Goal: Task Accomplishment & Management: Manage account settings

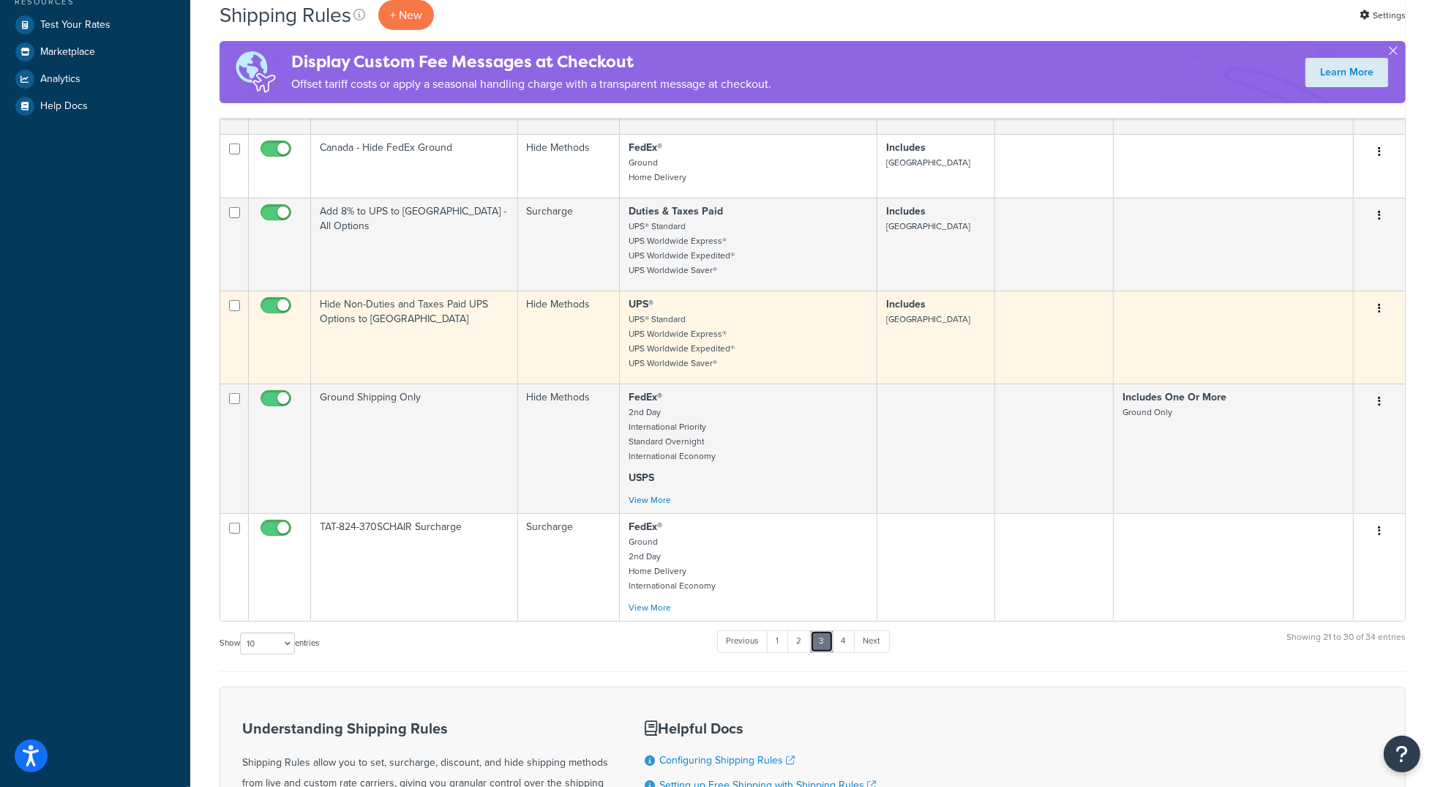
scroll to position [455, 0]
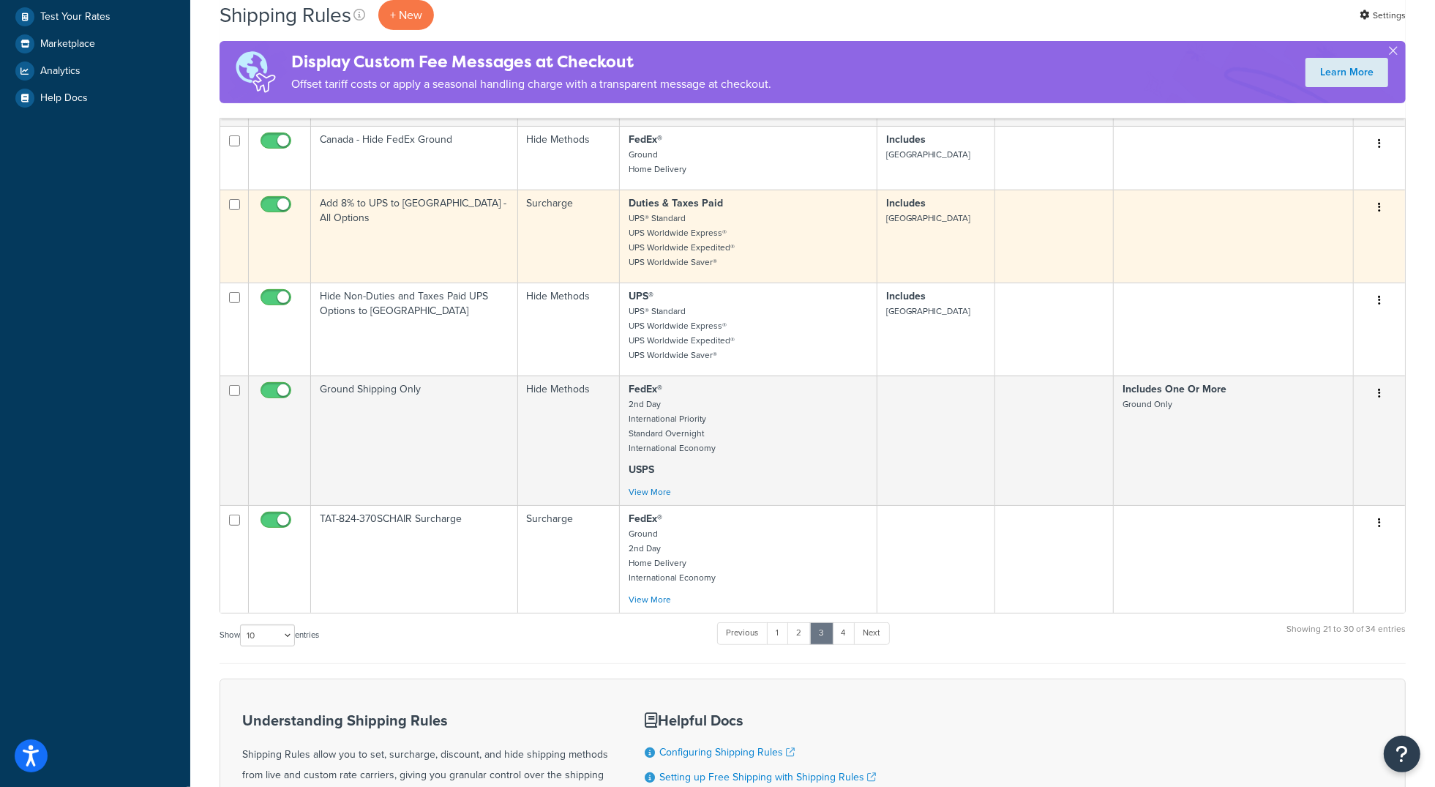
click at [461, 239] on td "Add 8% to UPS to [GEOGRAPHIC_DATA] - All Options" at bounding box center [414, 236] width 207 height 93
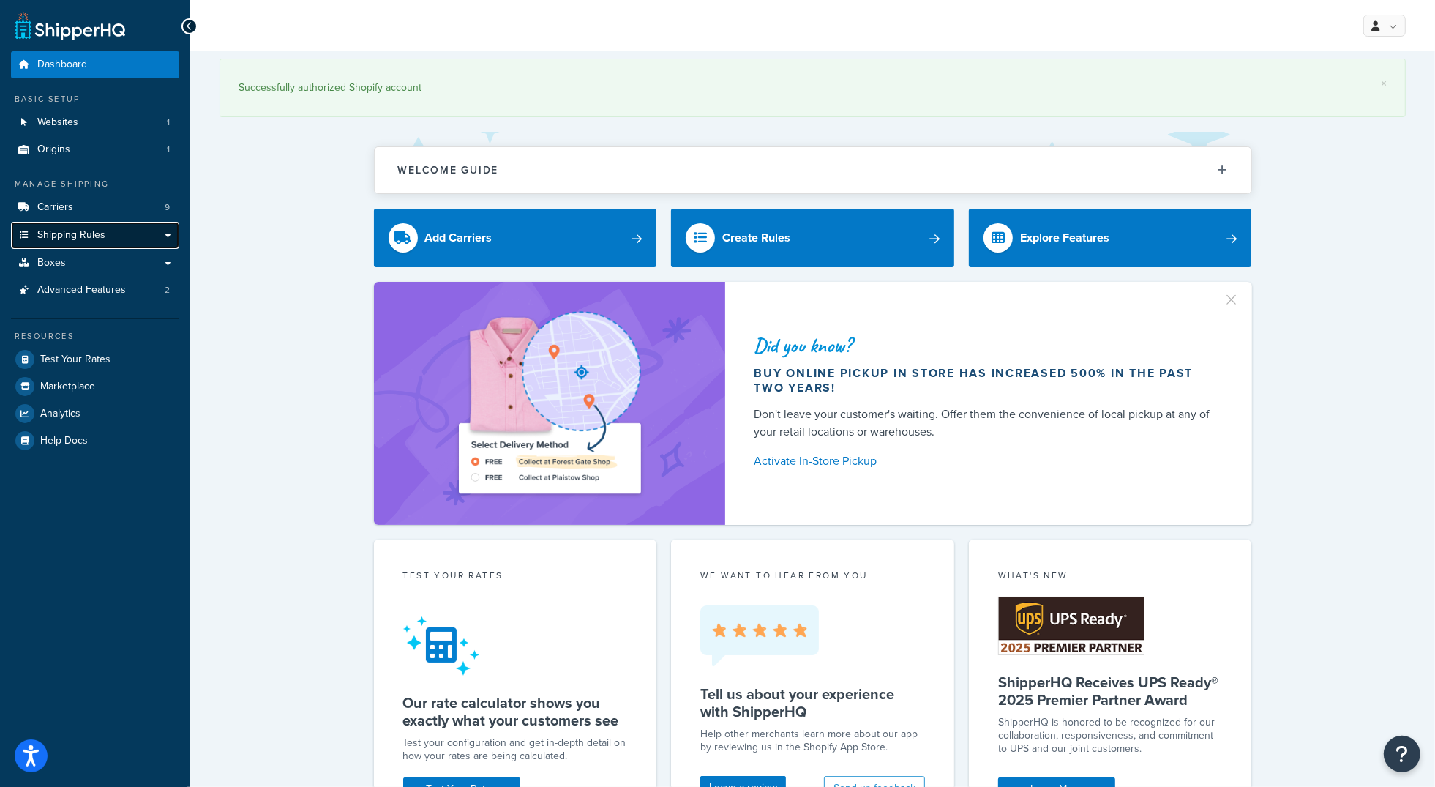
click at [84, 225] on link "Shipping Rules" at bounding box center [95, 235] width 168 height 27
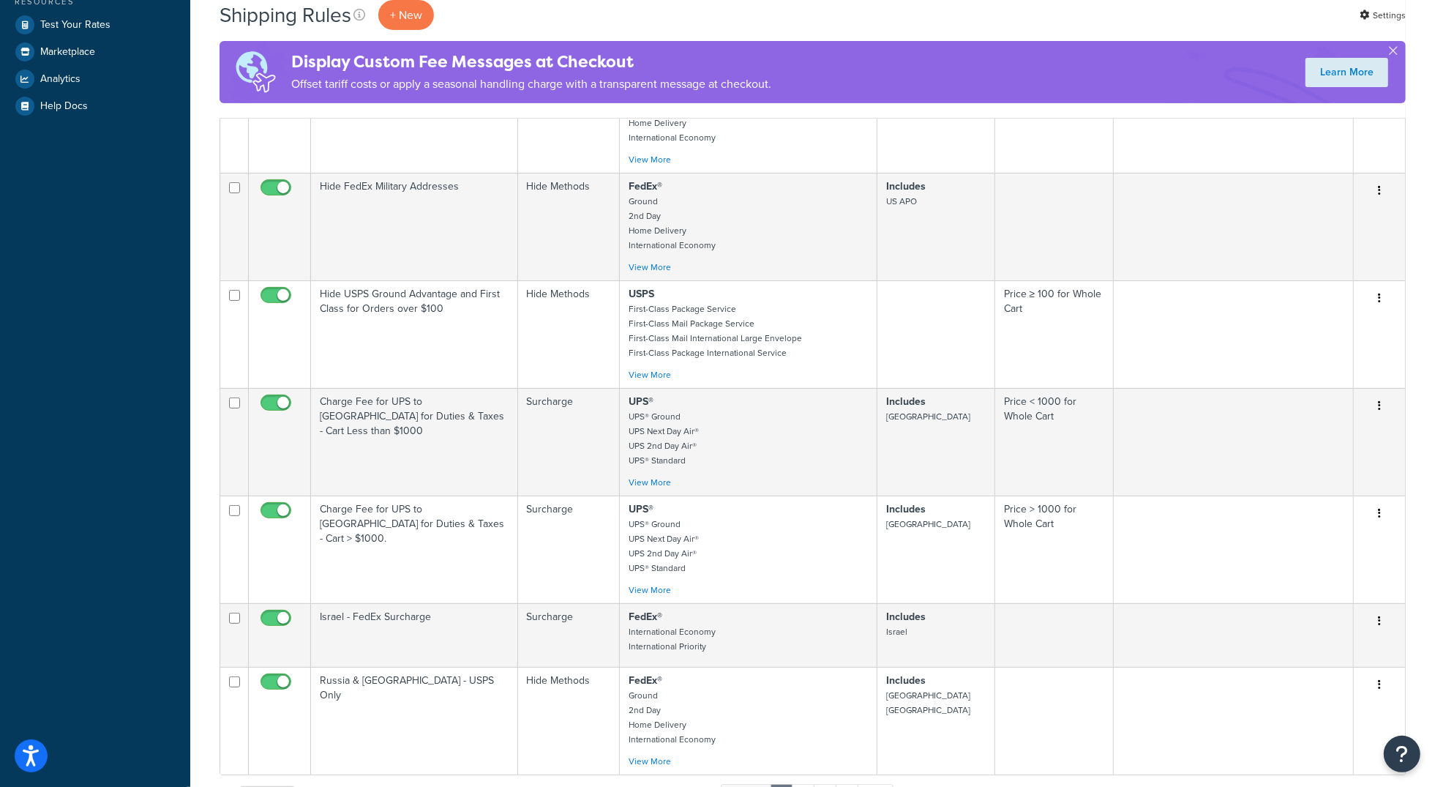
scroll to position [876, 0]
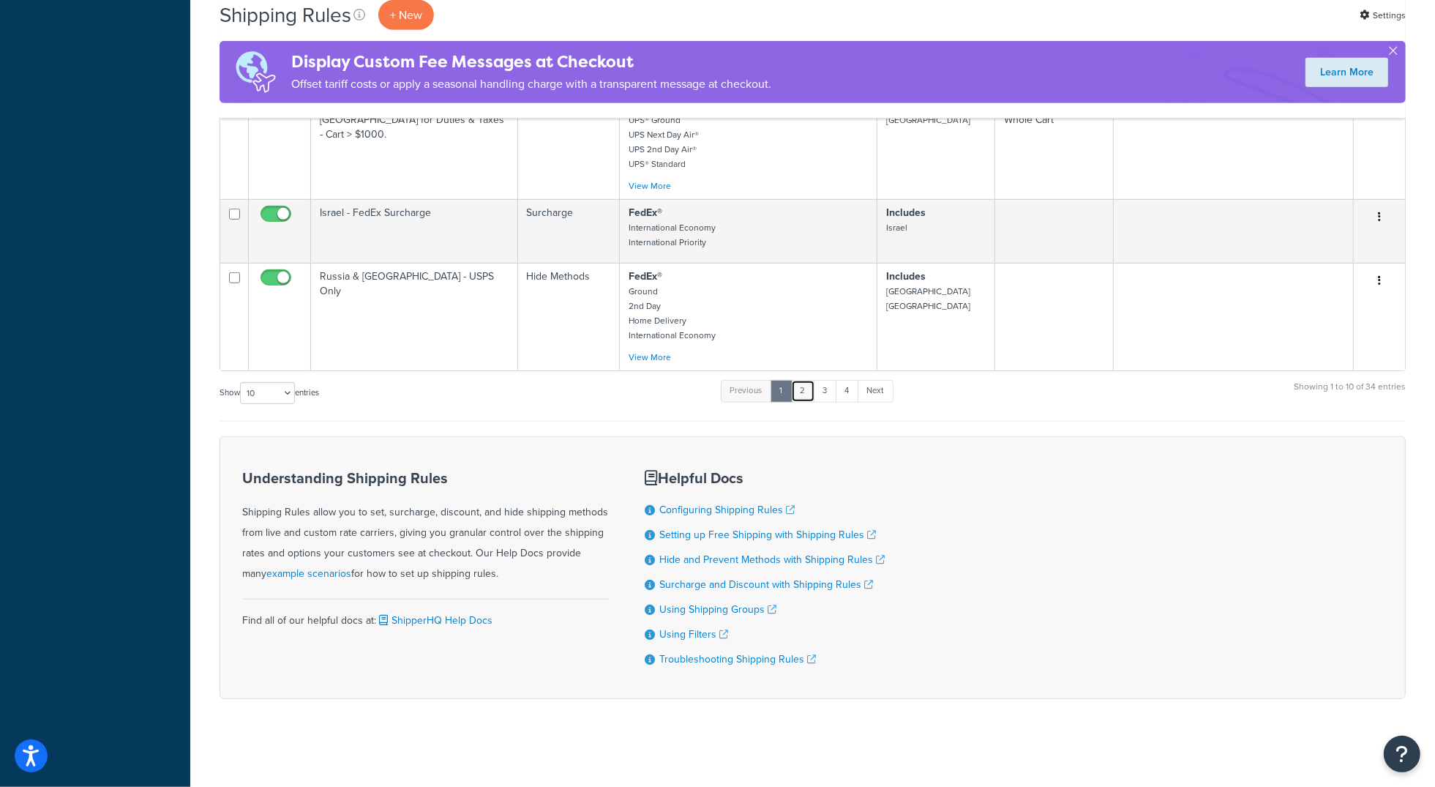
click at [801, 392] on link "2" at bounding box center [803, 391] width 24 height 22
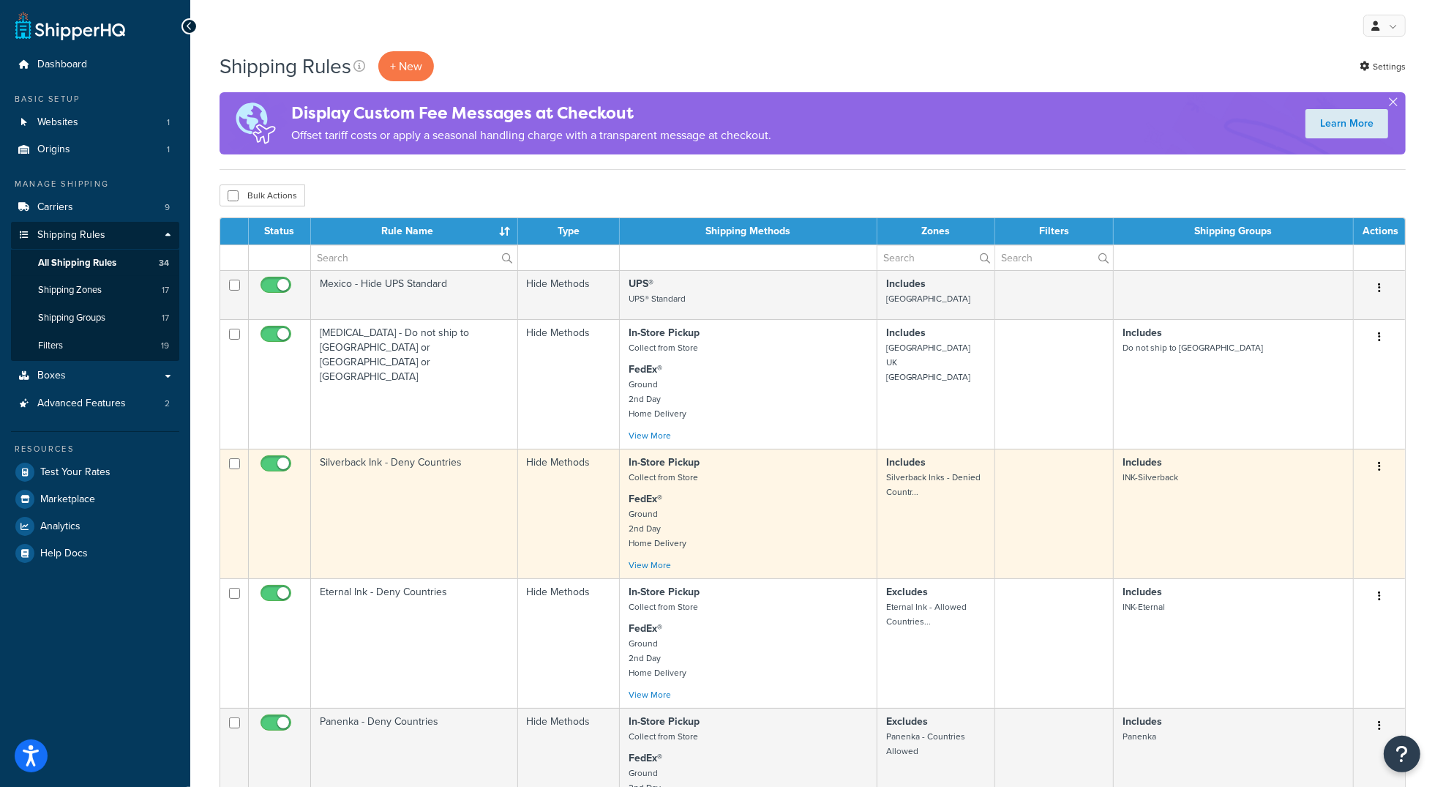
scroll to position [788, 0]
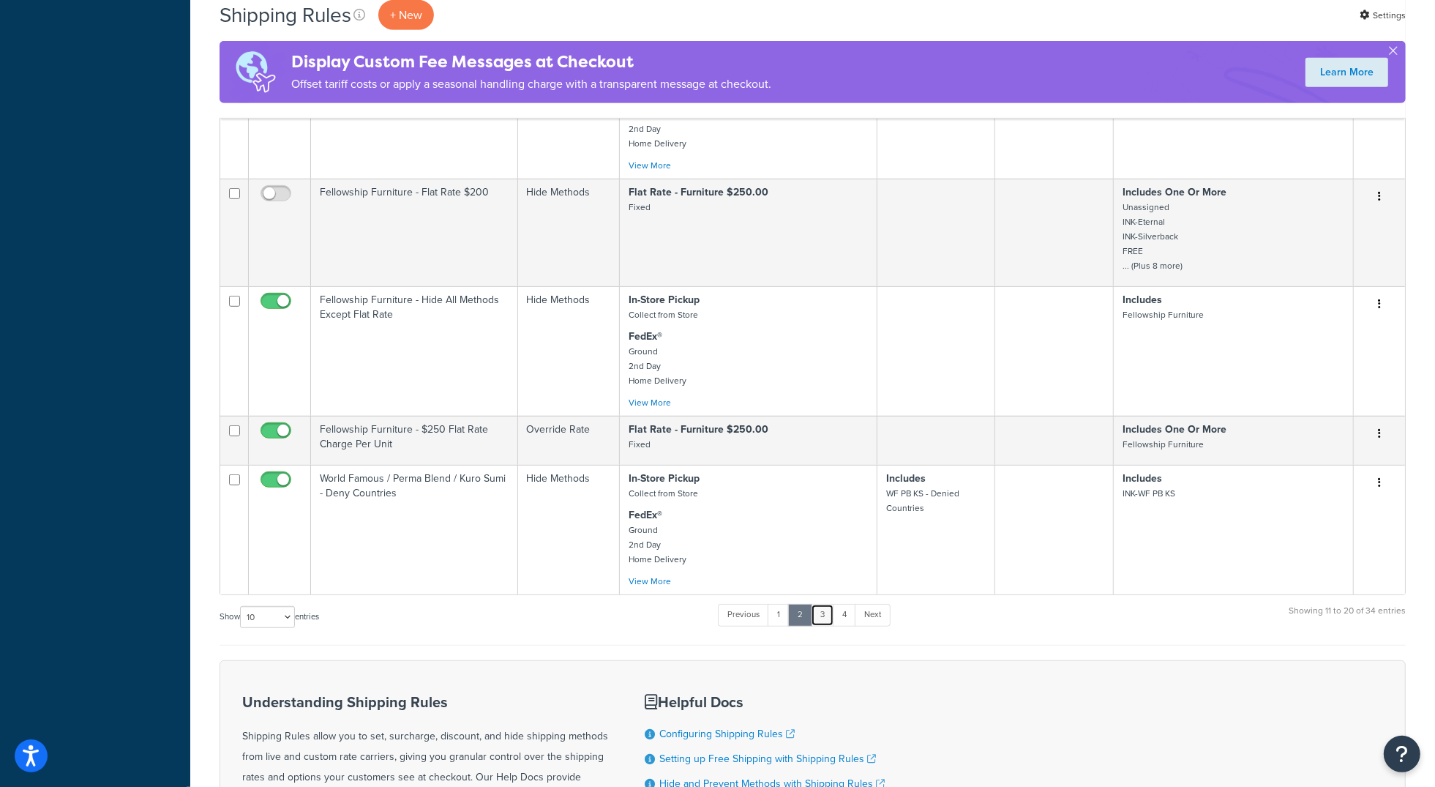
click at [828, 626] on link "3" at bounding box center [822, 615] width 23 height 22
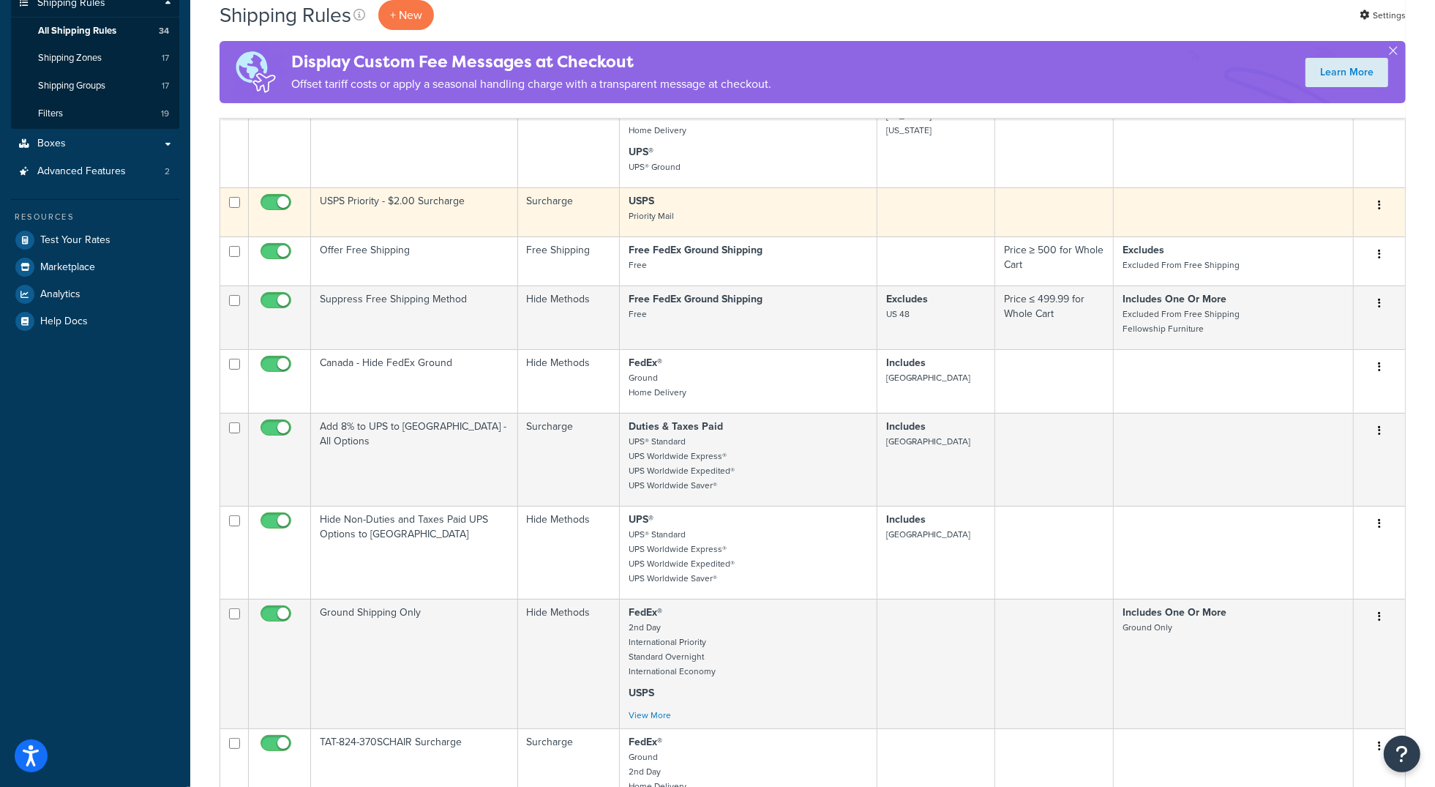
scroll to position [445, 0]
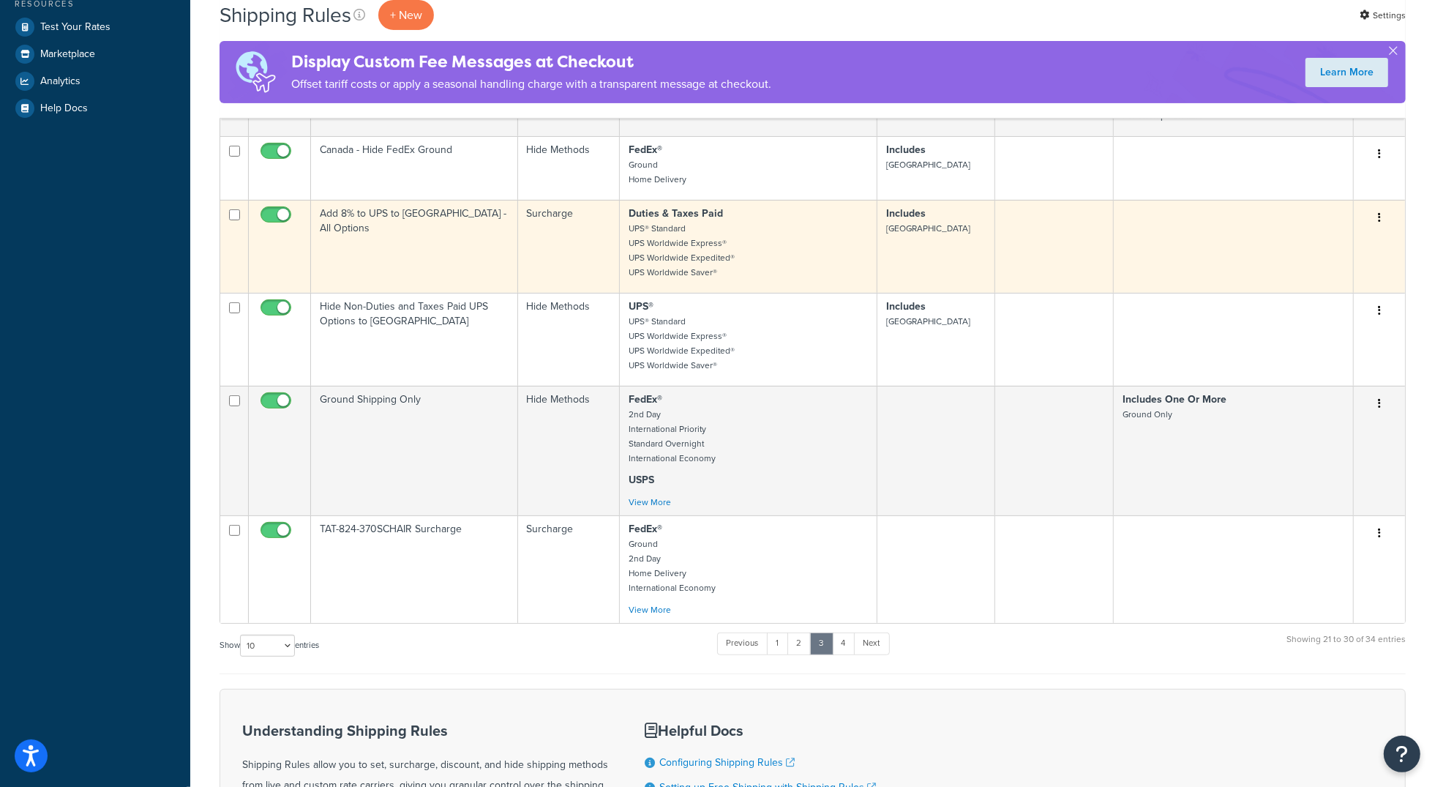
click at [386, 241] on td "Add 8% to UPS to Canada - All Options" at bounding box center [414, 246] width 207 height 93
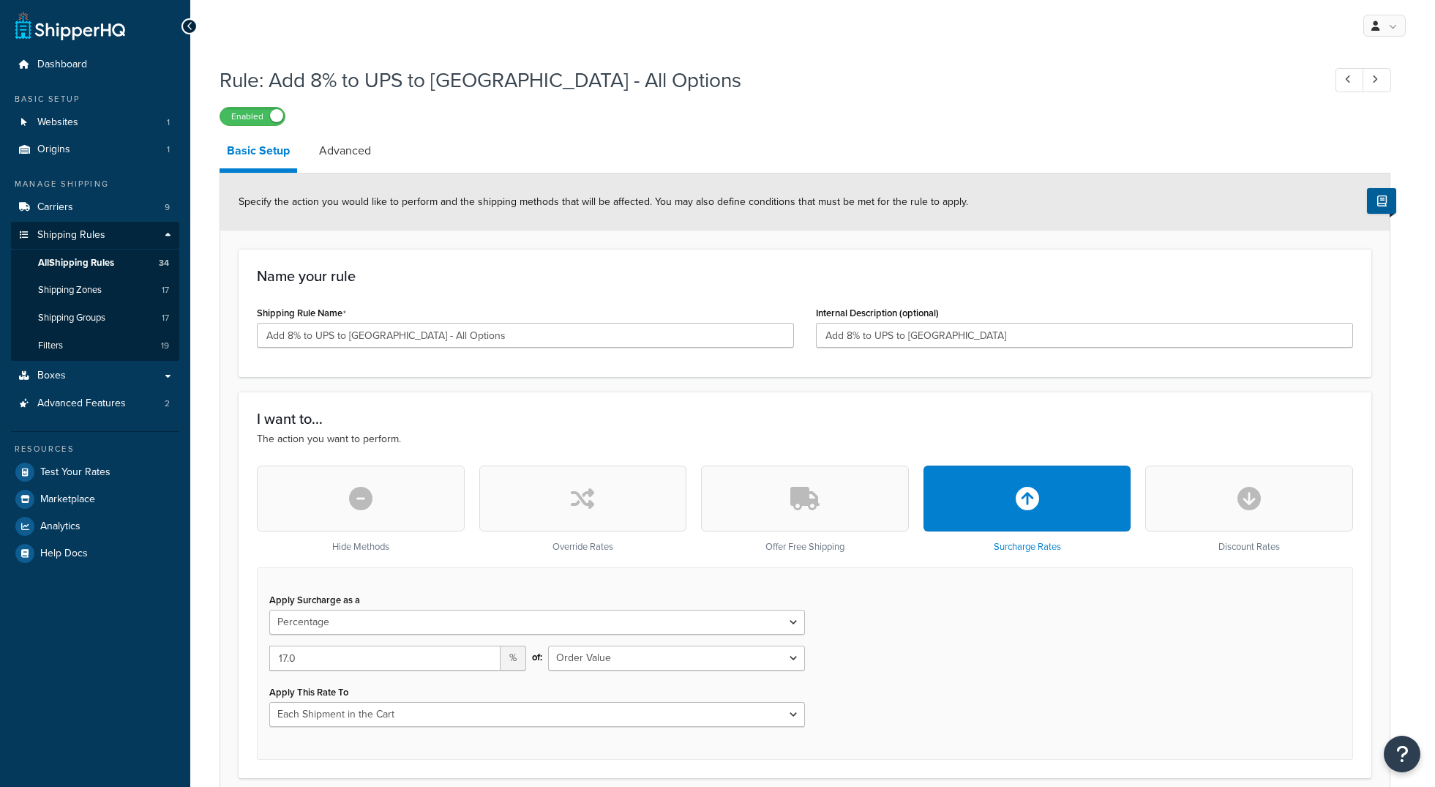
select select "PERCENTAGE"
select select "ORDER"
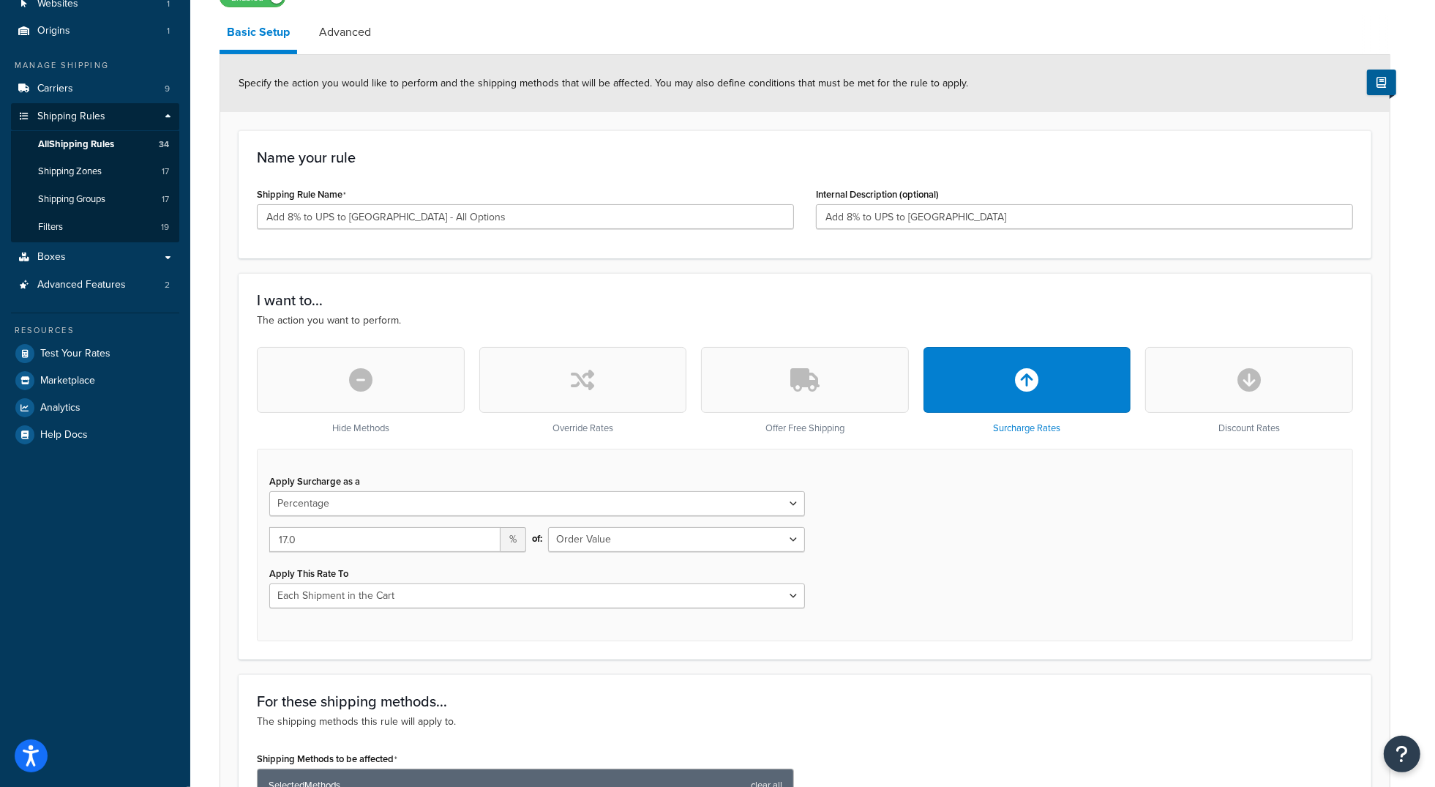
scroll to position [132, 0]
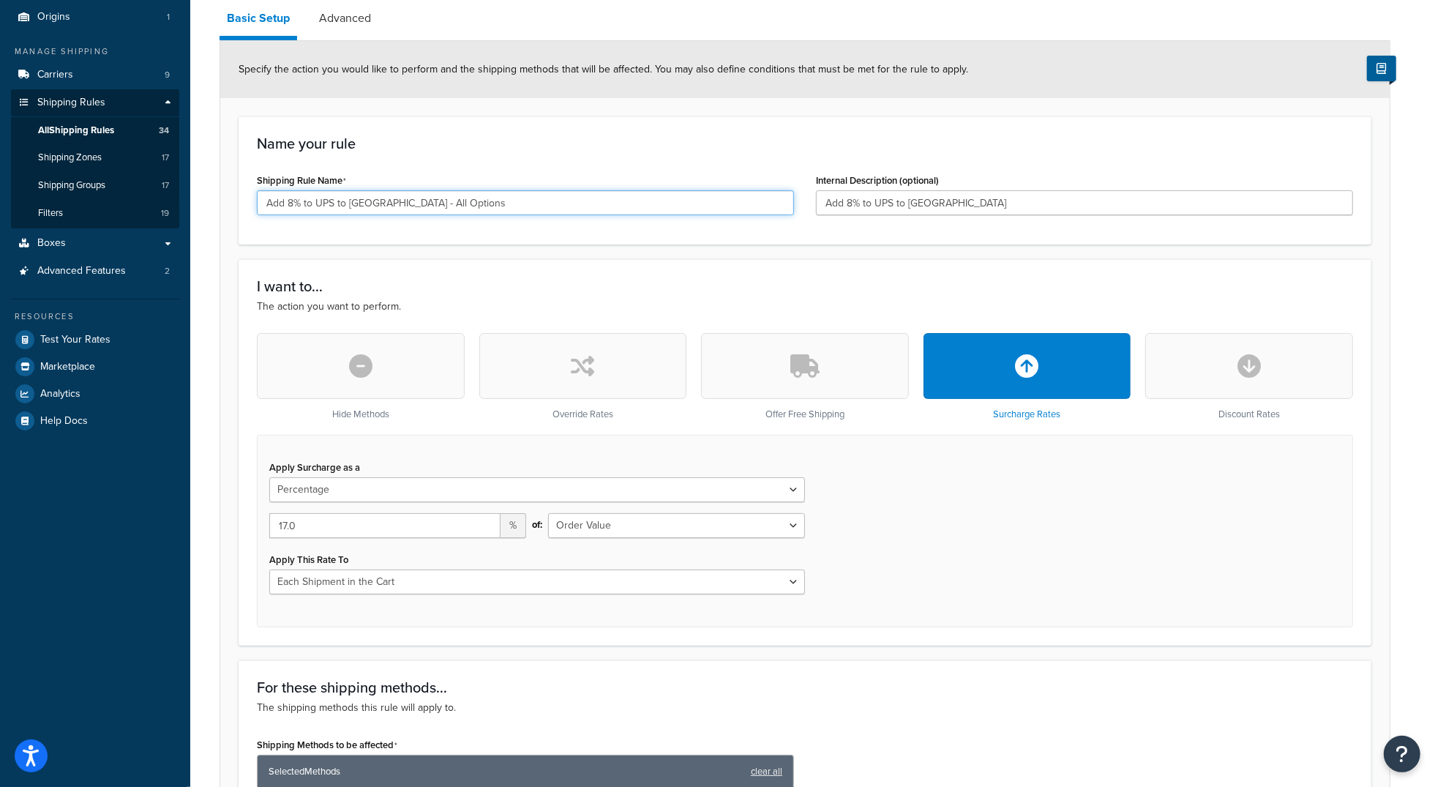
click at [294, 202] on input "Add 8% to UPS to [GEOGRAPHIC_DATA] - All Options" at bounding box center [525, 202] width 537 height 25
type input "Add 17% to UPS to [GEOGRAPHIC_DATA] - All Options"
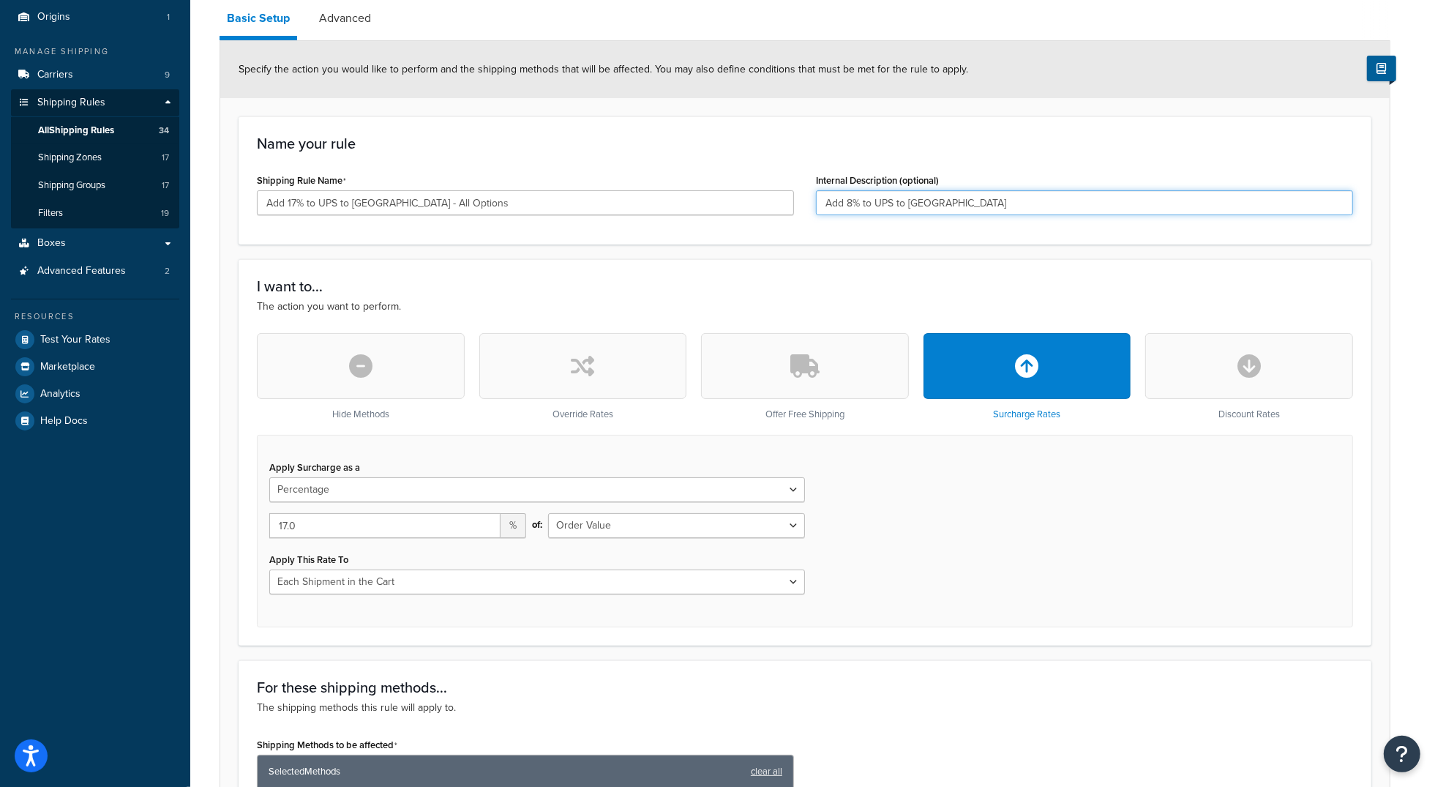
drag, startPoint x: 846, startPoint y: 201, endPoint x: 855, endPoint y: 201, distance: 8.8
click at [855, 201] on input "Add 8% to UPS to [GEOGRAPHIC_DATA]" at bounding box center [1084, 202] width 537 height 25
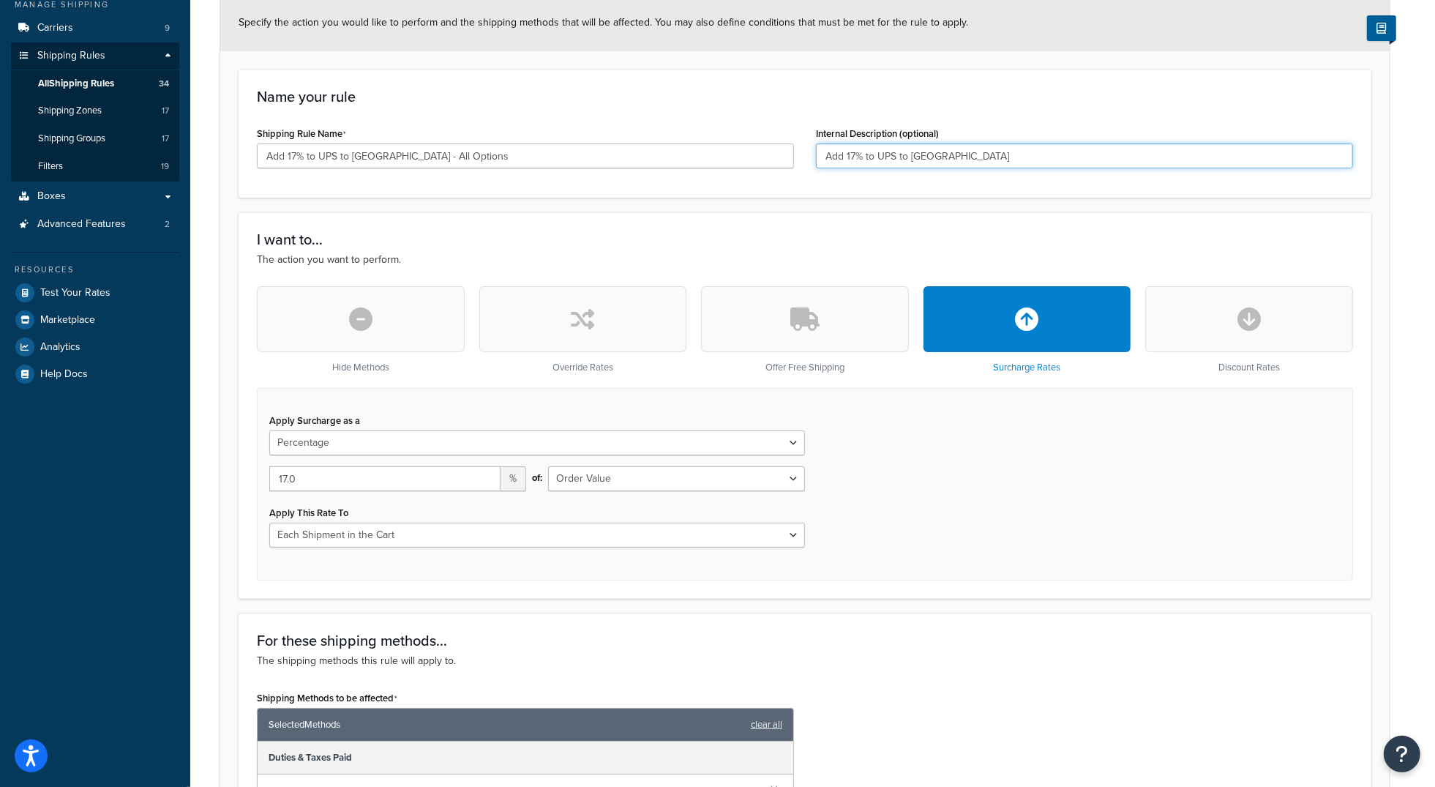
scroll to position [177, 0]
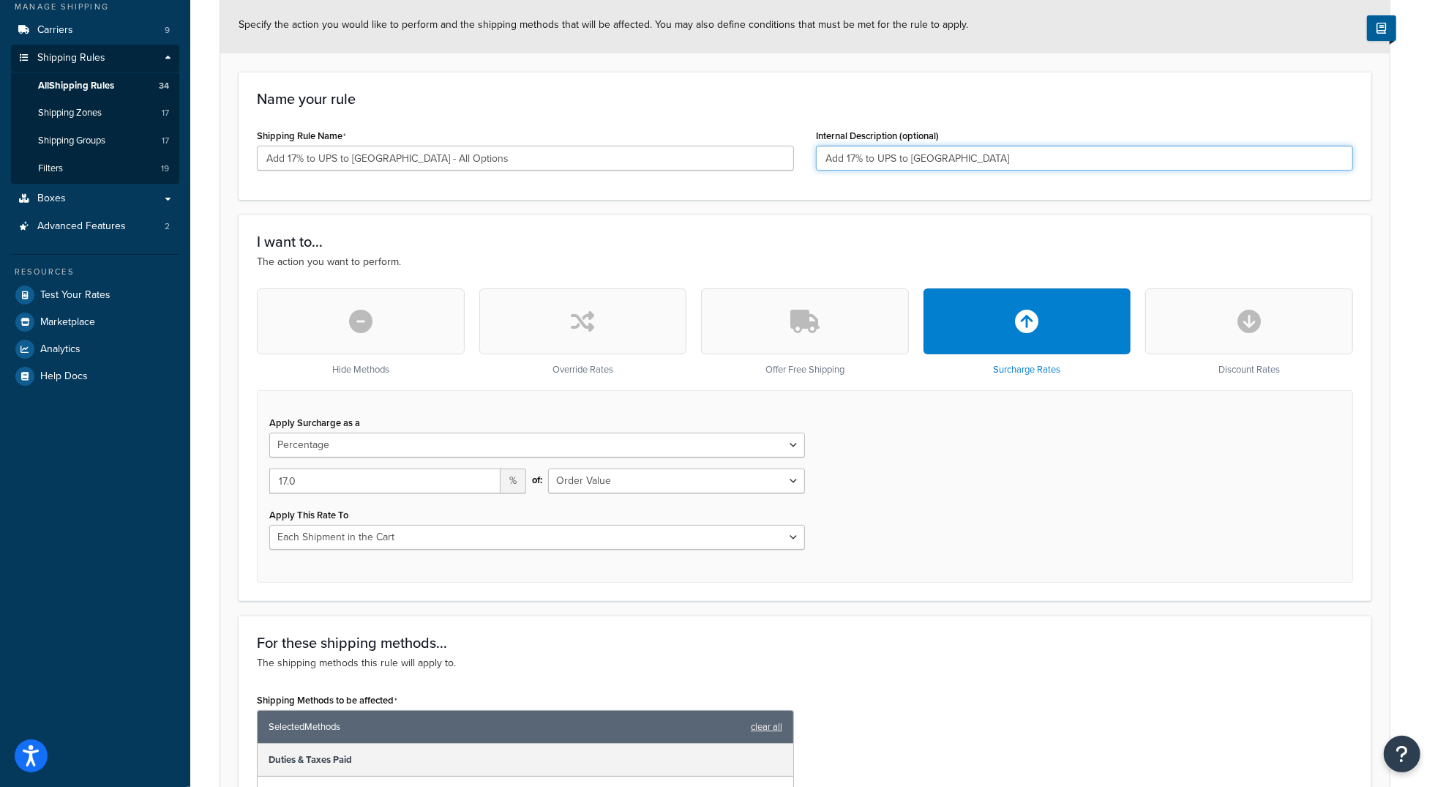
type input "Add 17% to UPS to Canada"
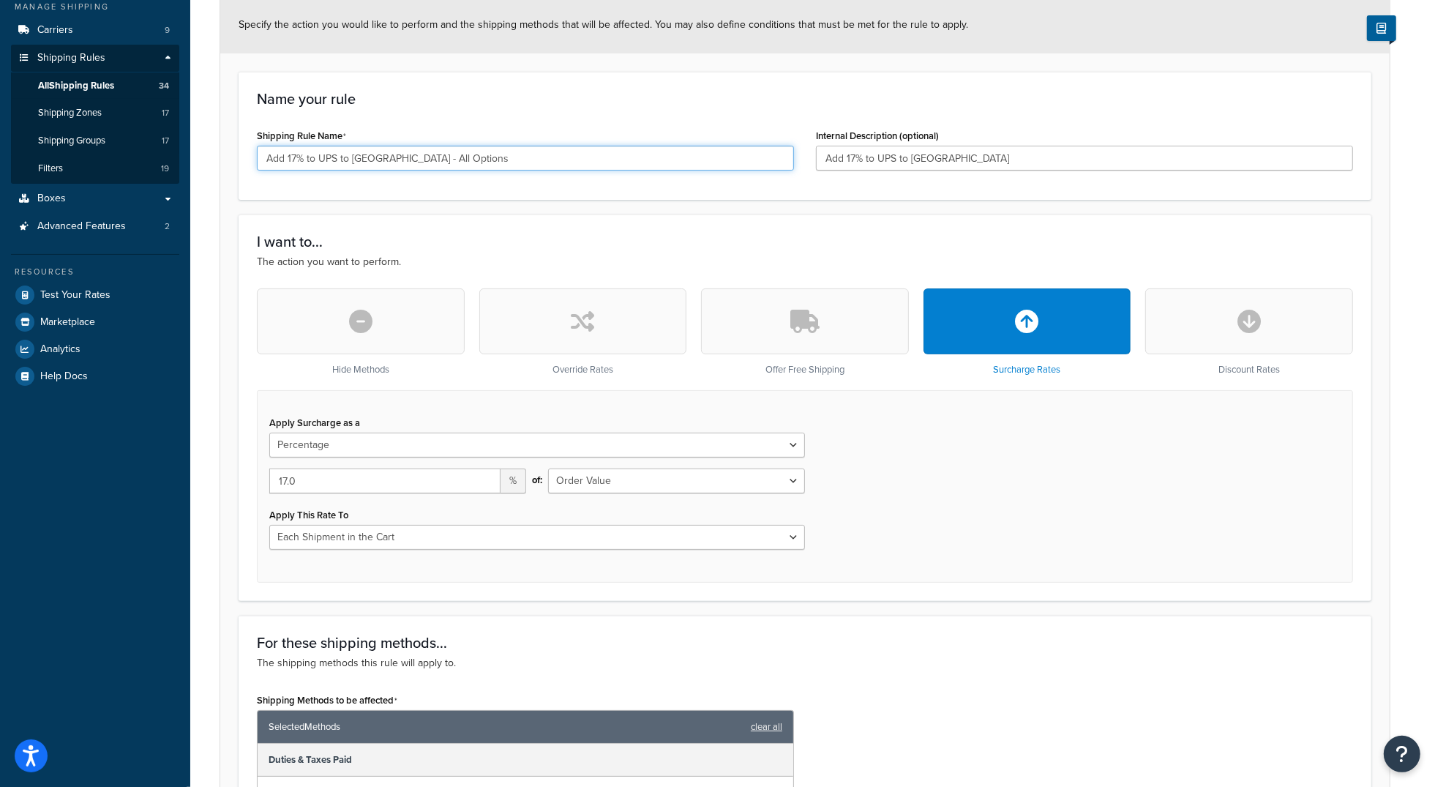
drag, startPoint x: 395, startPoint y: 161, endPoint x: 403, endPoint y: 171, distance: 13.0
click at [395, 161] on input "Add 17% to UPS to Canada - All Options" at bounding box center [525, 158] width 537 height 25
click at [434, 159] on input "Add 17% to UPS to [GEOGRAPHIC_DATA] - Duties And Taxes Paid Options" at bounding box center [525, 158] width 537 height 25
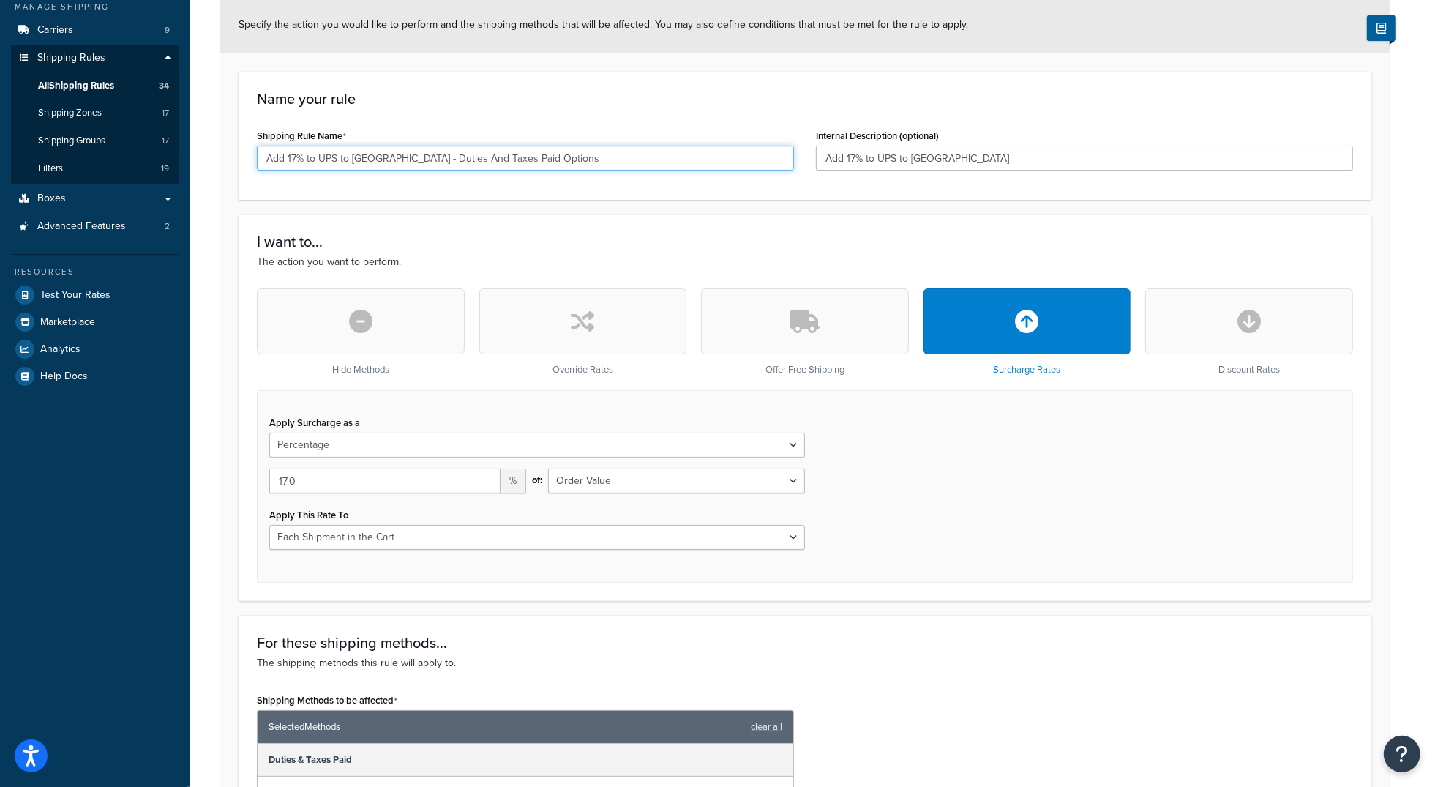
type input "Add 17% to UPS to [GEOGRAPHIC_DATA] - Duties And Taxes Paid Options"
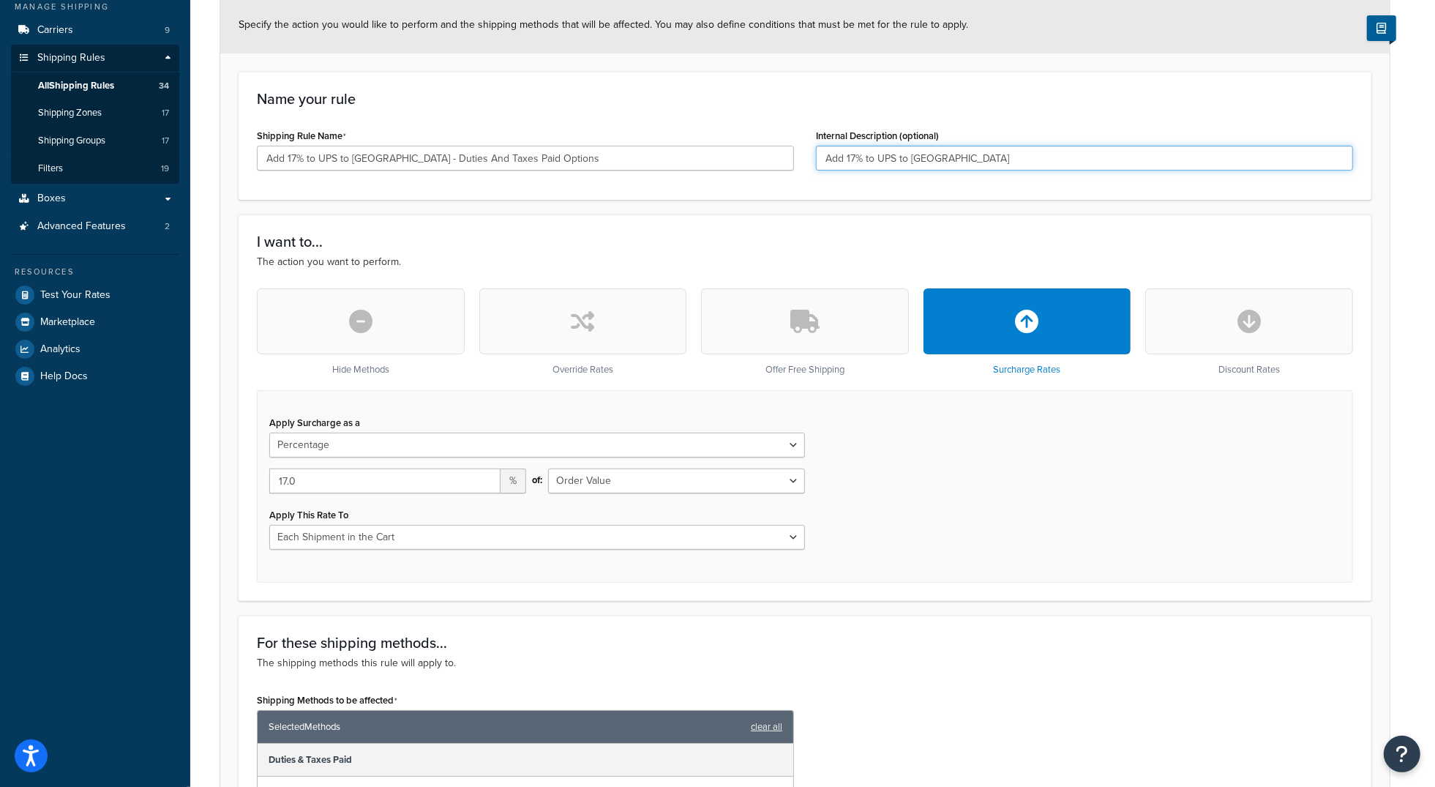
click at [924, 151] on input "Add 17% to UPS to Canada" at bounding box center [1084, 158] width 537 height 25
paste input "- Duties And Taxes Paid Options"
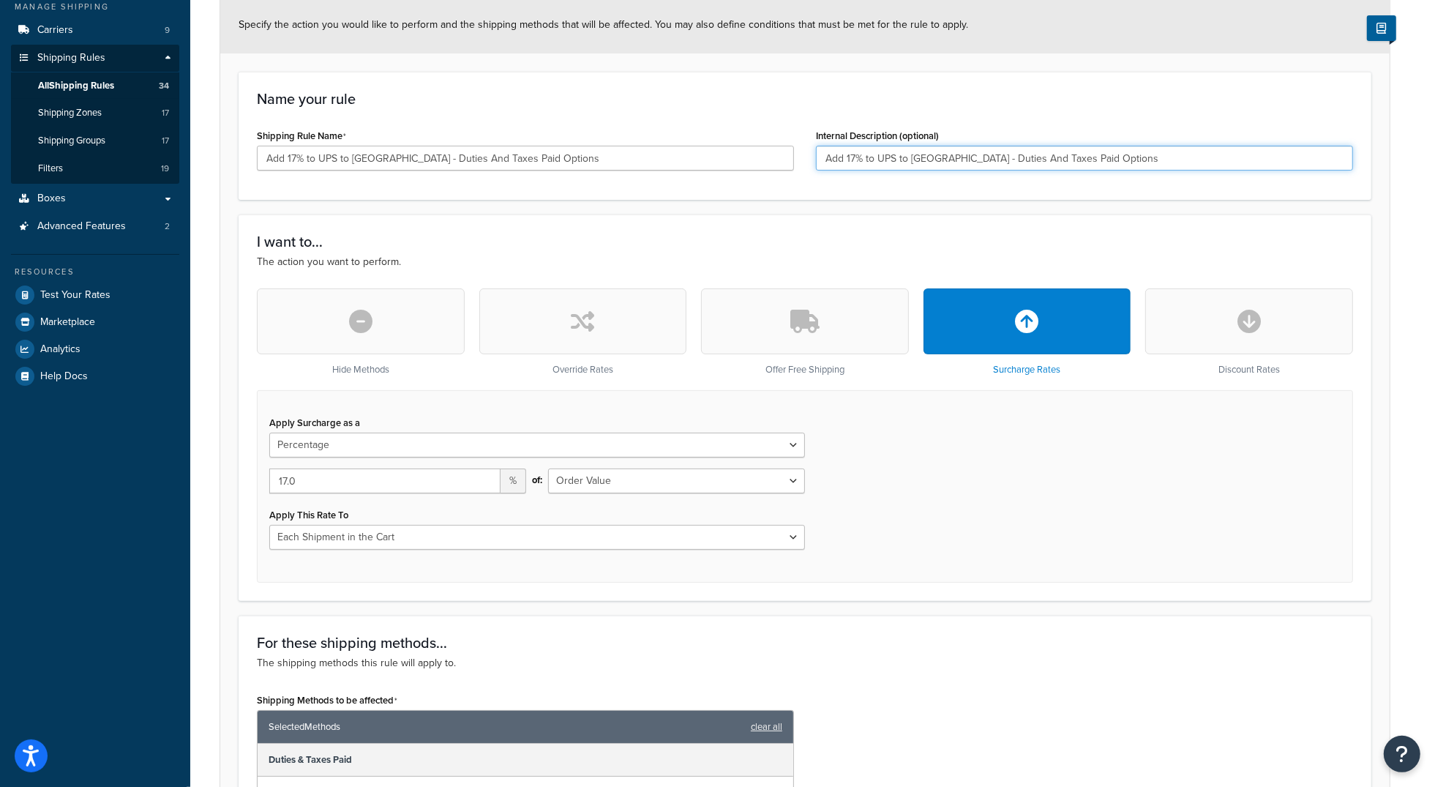
type input "Add 17% to UPS to Canada - Duties And Taxes Paid Options"
click at [896, 216] on div "I want to... The action you want to perform. Hide Methods Override Rates Offer …" at bounding box center [805, 407] width 1133 height 386
click at [235, 309] on form "Specify the action you would like to perform and the shipping methods that will…" at bounding box center [804, 642] width 1169 height 1292
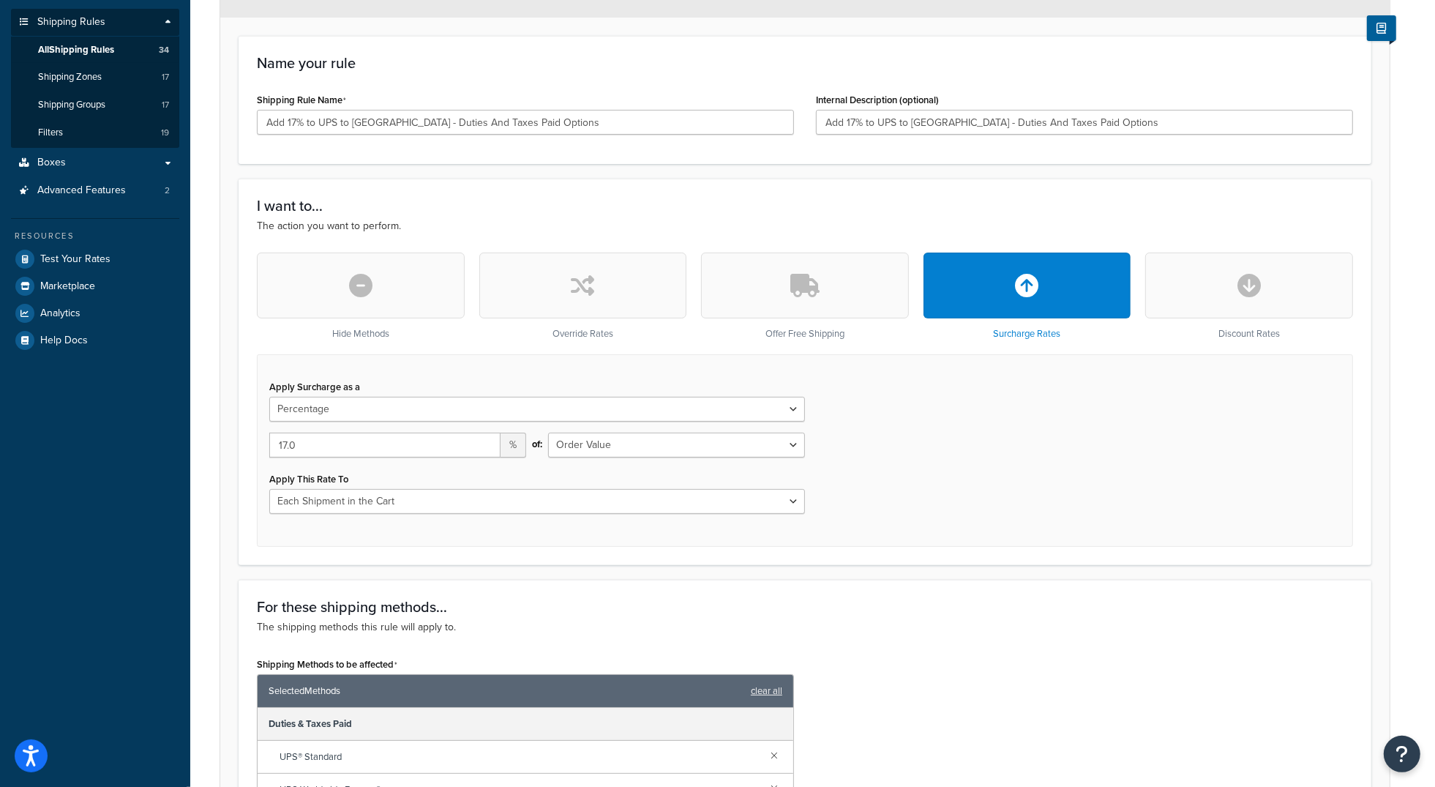
scroll to position [0, 0]
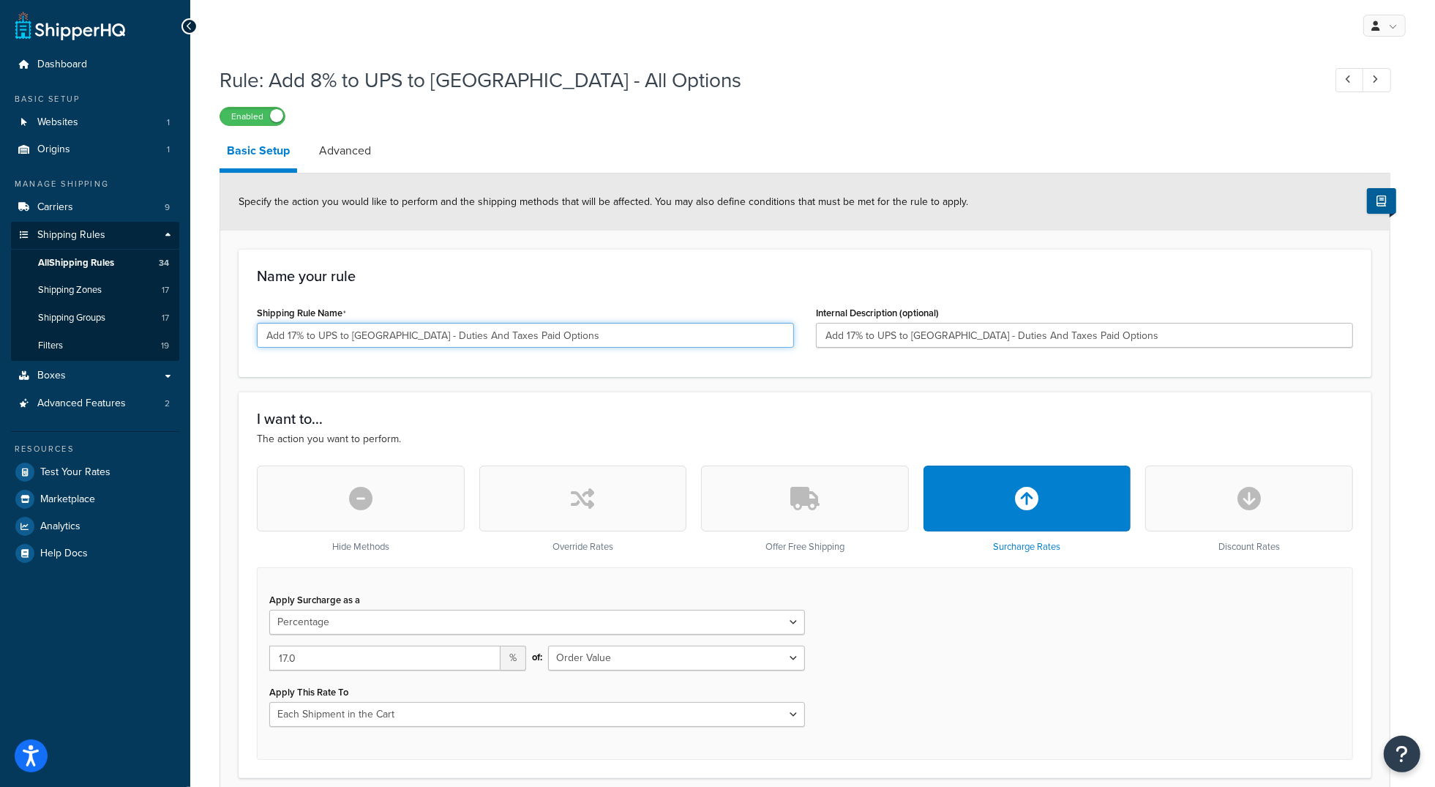
click at [369, 334] on input "Add 17% to UPS to Canada - Duties And Taxes Paid Options" at bounding box center [525, 335] width 537 height 25
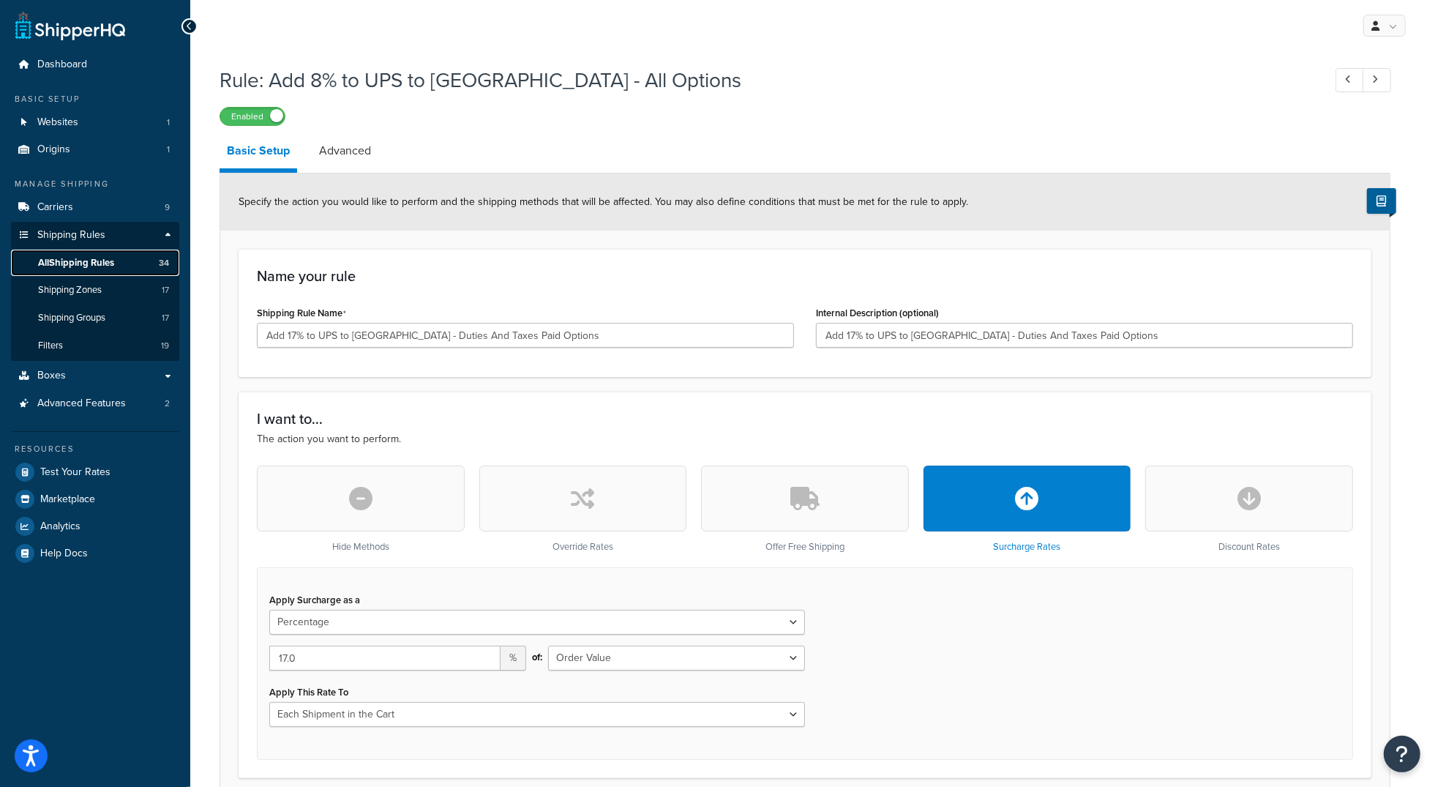
click at [79, 259] on span "All Shipping Rules" at bounding box center [76, 263] width 76 height 12
click at [383, 149] on li "Advanced" at bounding box center [352, 150] width 81 height 35
click at [359, 151] on link "Advanced" at bounding box center [345, 150] width 67 height 35
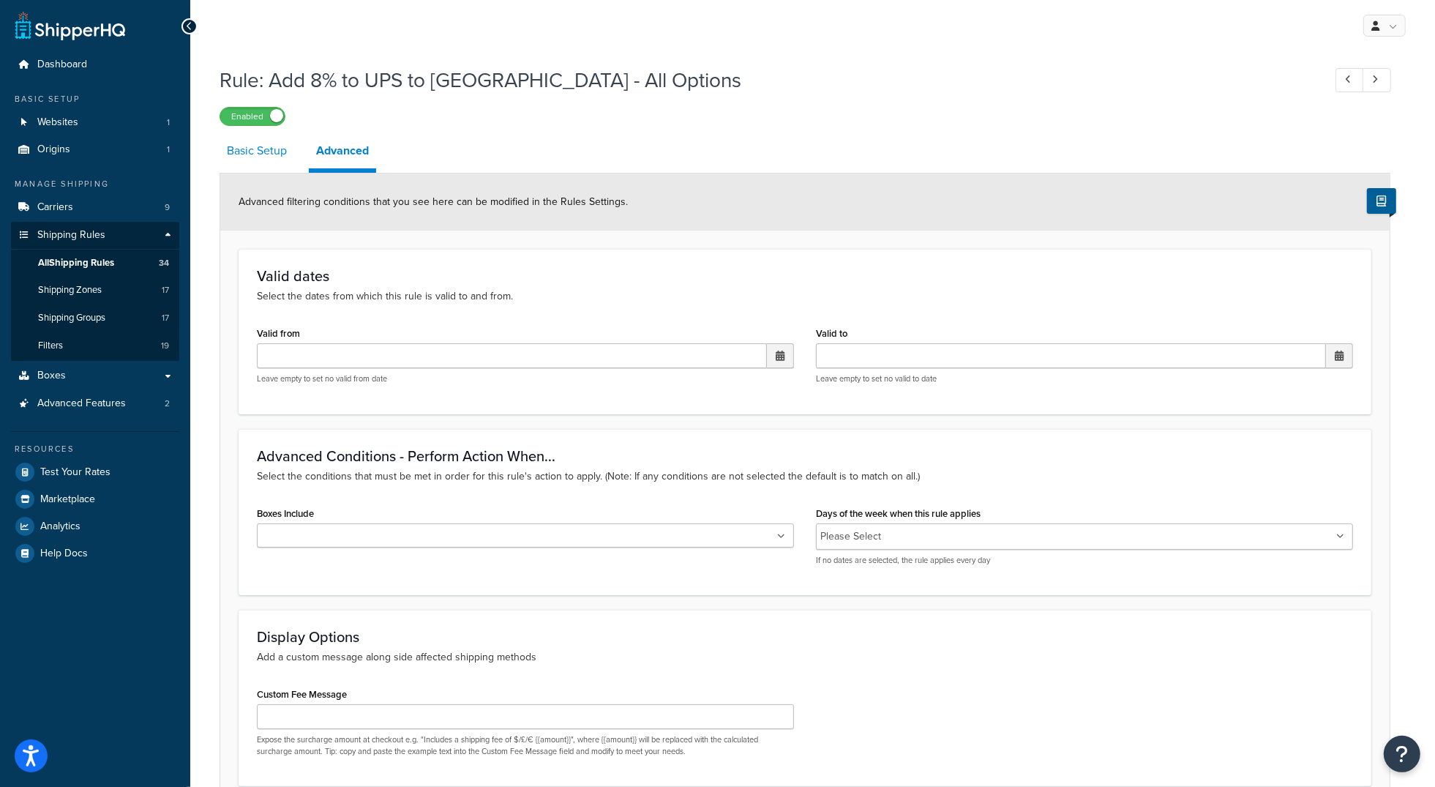
click at [244, 161] on link "Basic Setup" at bounding box center [257, 150] width 75 height 35
select select "PERCENTAGE"
select select "ORDER"
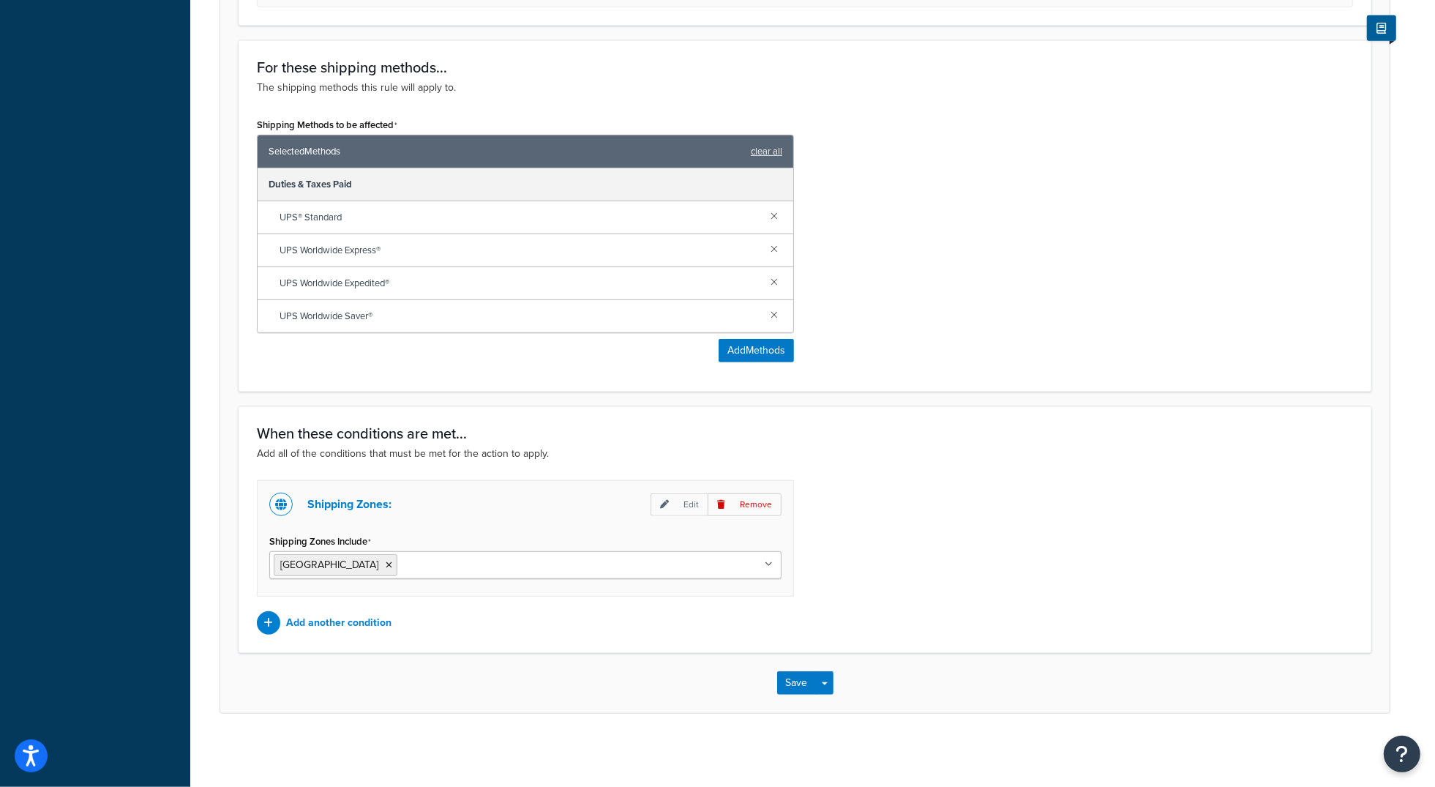
scroll to position [755, 0]
click at [787, 678] on button "Save" at bounding box center [797, 682] width 40 height 23
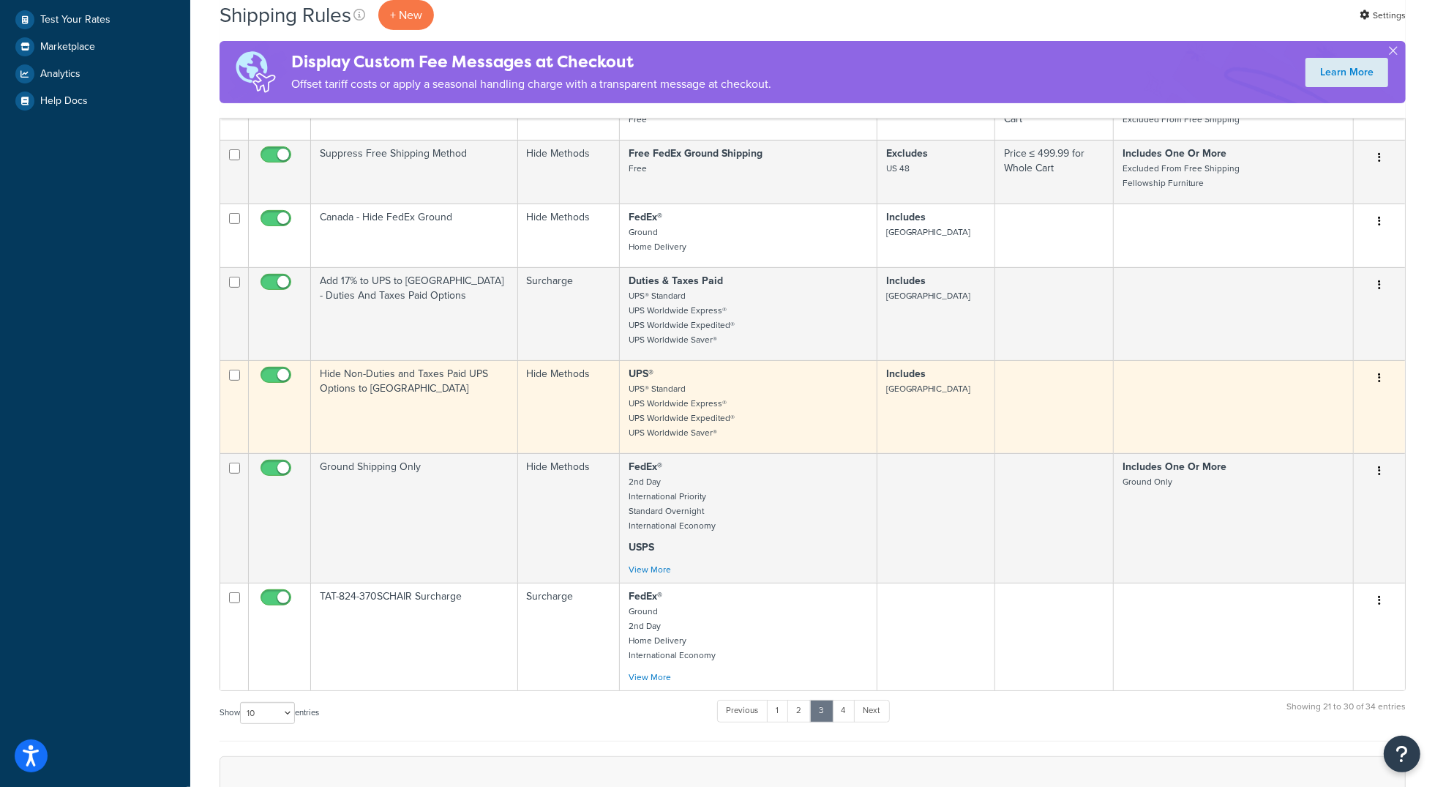
scroll to position [480, 0]
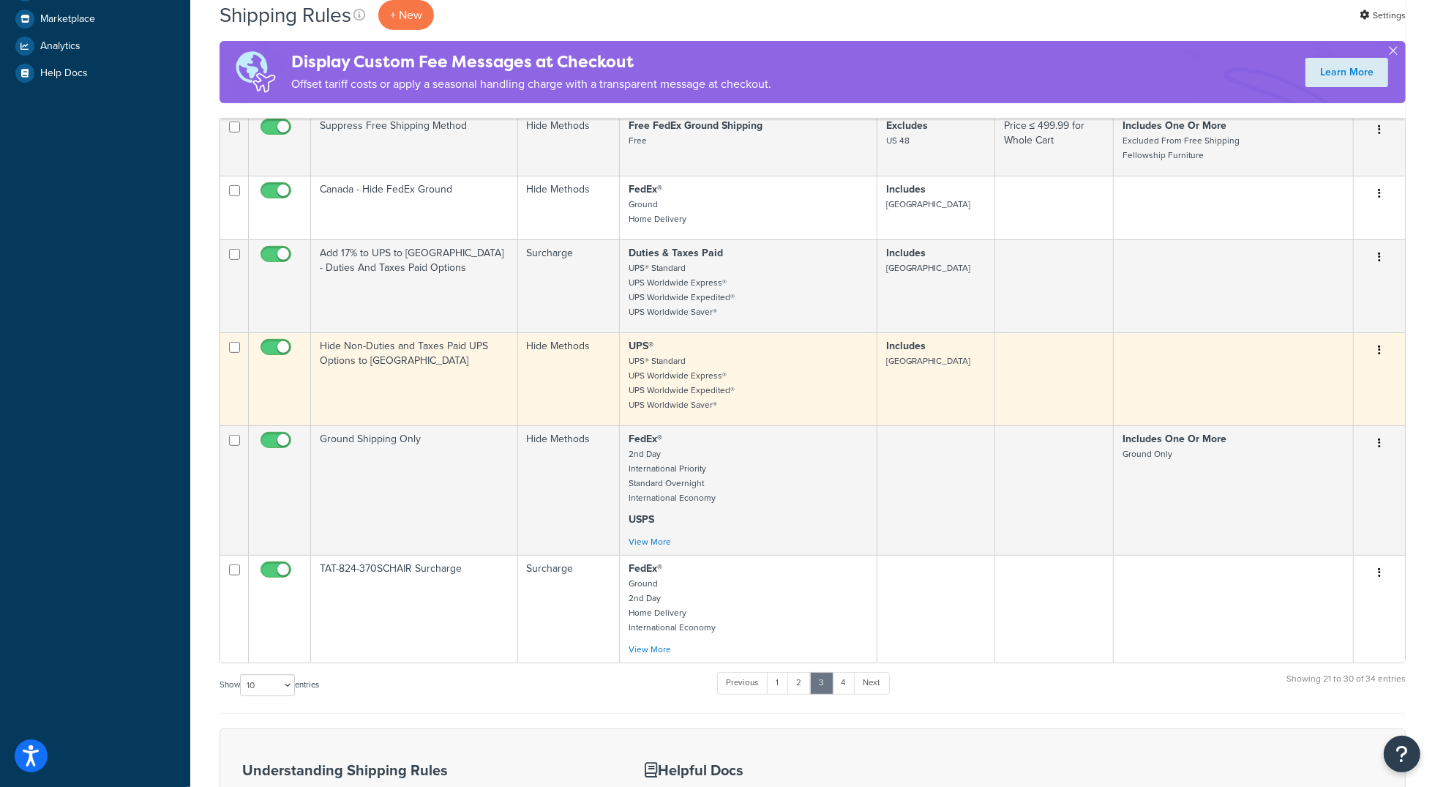
click at [433, 372] on td "Hide Non-Duties and Taxes Paid UPS Options to [GEOGRAPHIC_DATA]" at bounding box center [414, 378] width 207 height 93
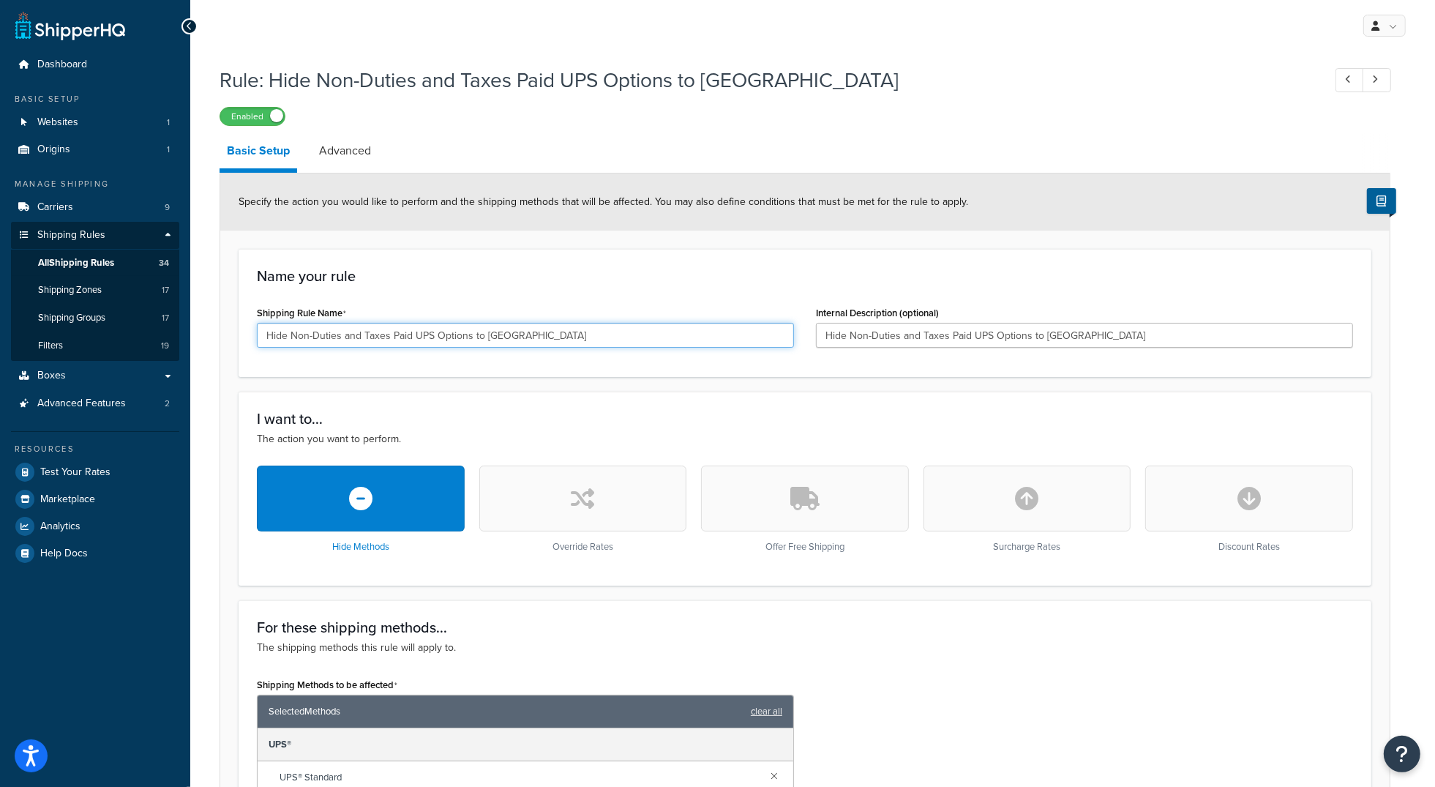
click at [500, 331] on input "Hide Non-Duties and Taxes Paid UPS Options to [GEOGRAPHIC_DATA]" at bounding box center [525, 335] width 537 height 25
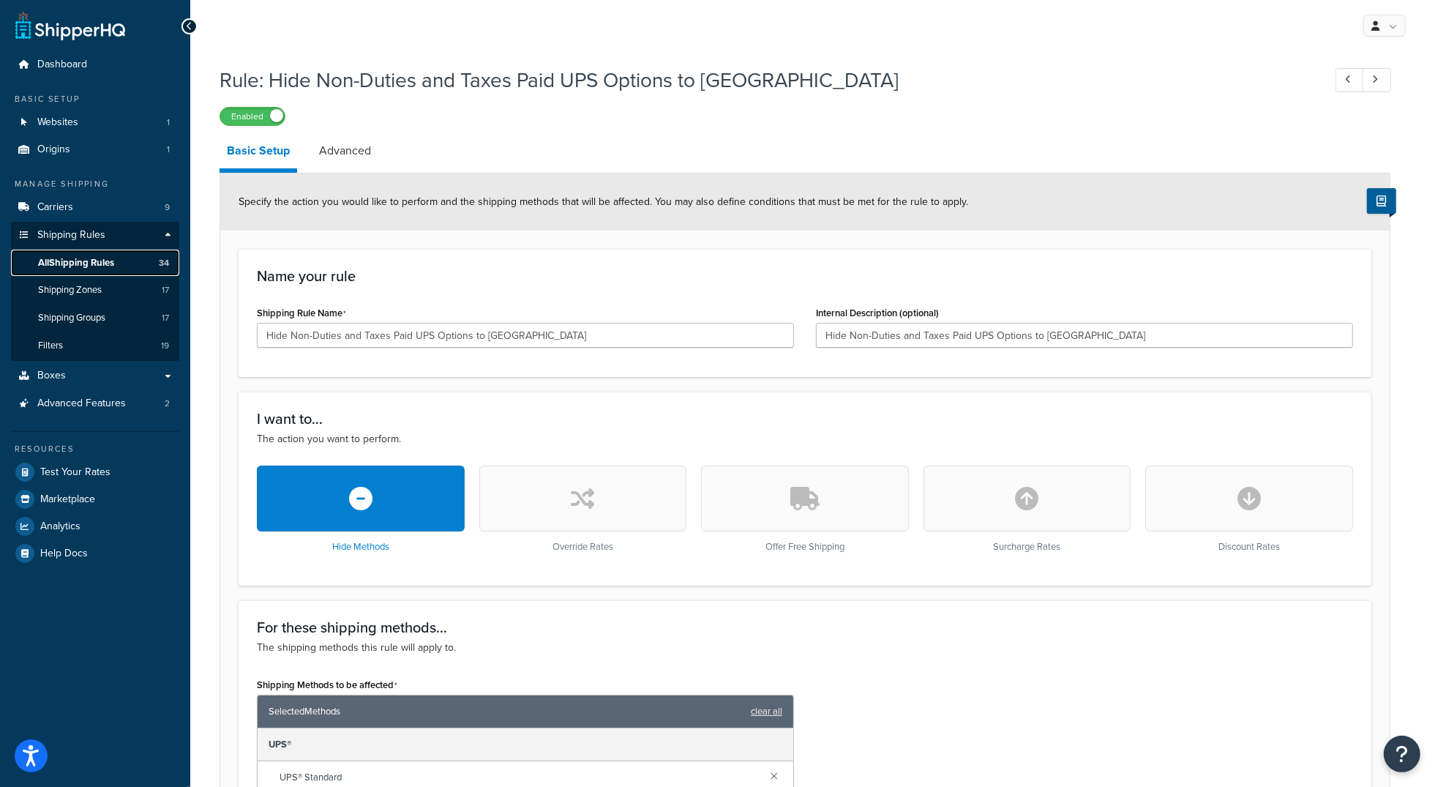
click at [80, 262] on span "All Shipping Rules" at bounding box center [76, 263] width 76 height 12
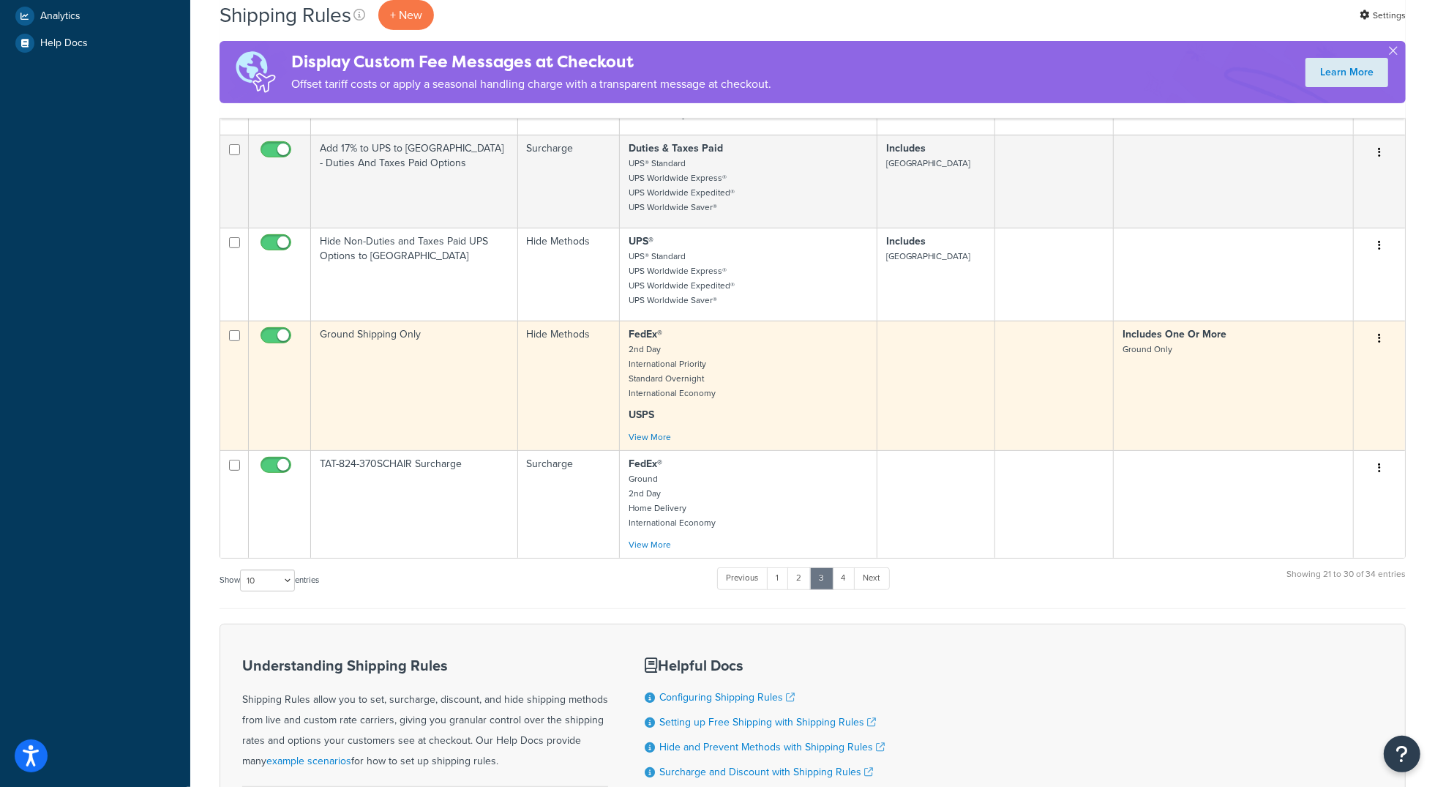
scroll to position [525, 0]
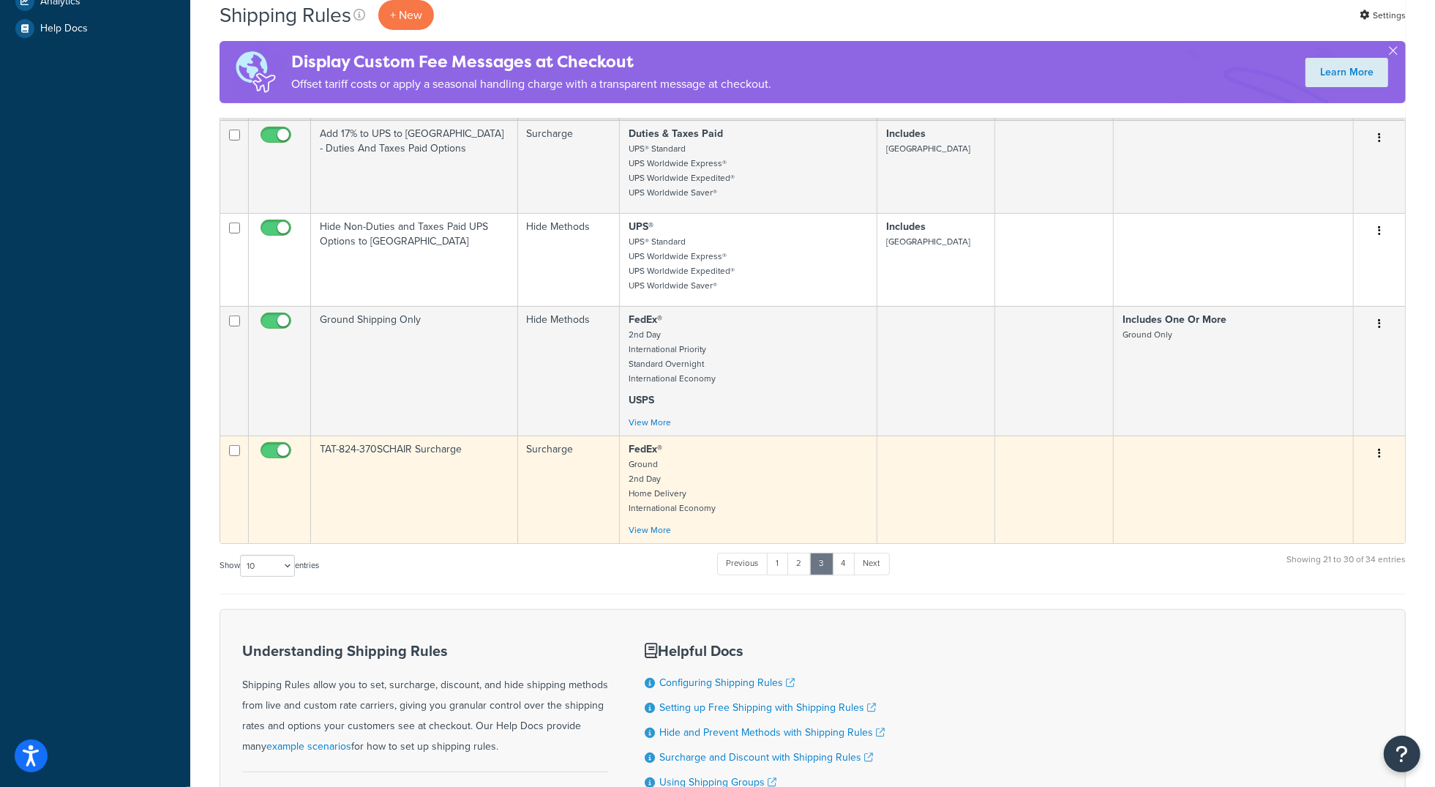
click at [413, 468] on td "TAT-824-370SCHAIR Surcharge" at bounding box center [414, 489] width 207 height 108
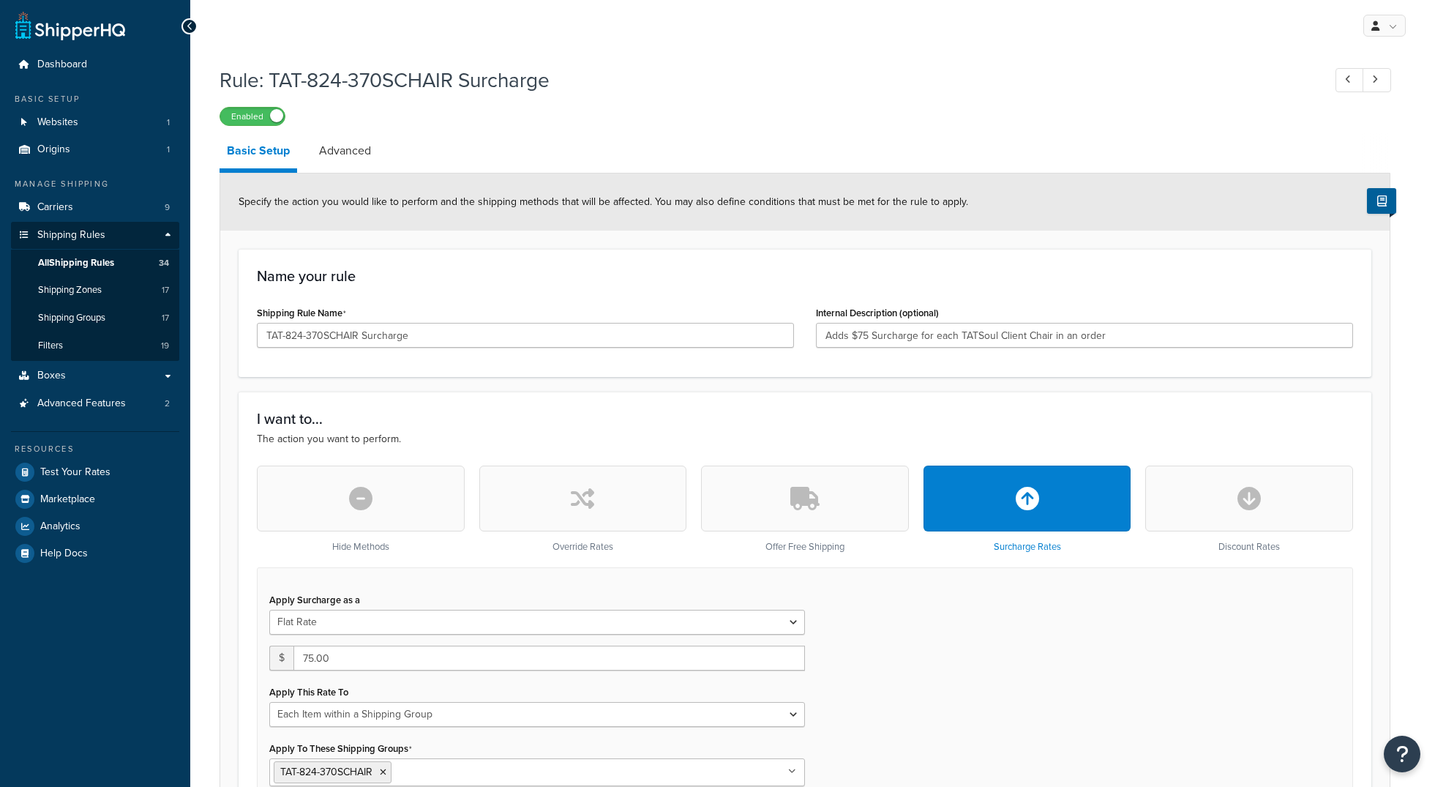
select select "ITEM"
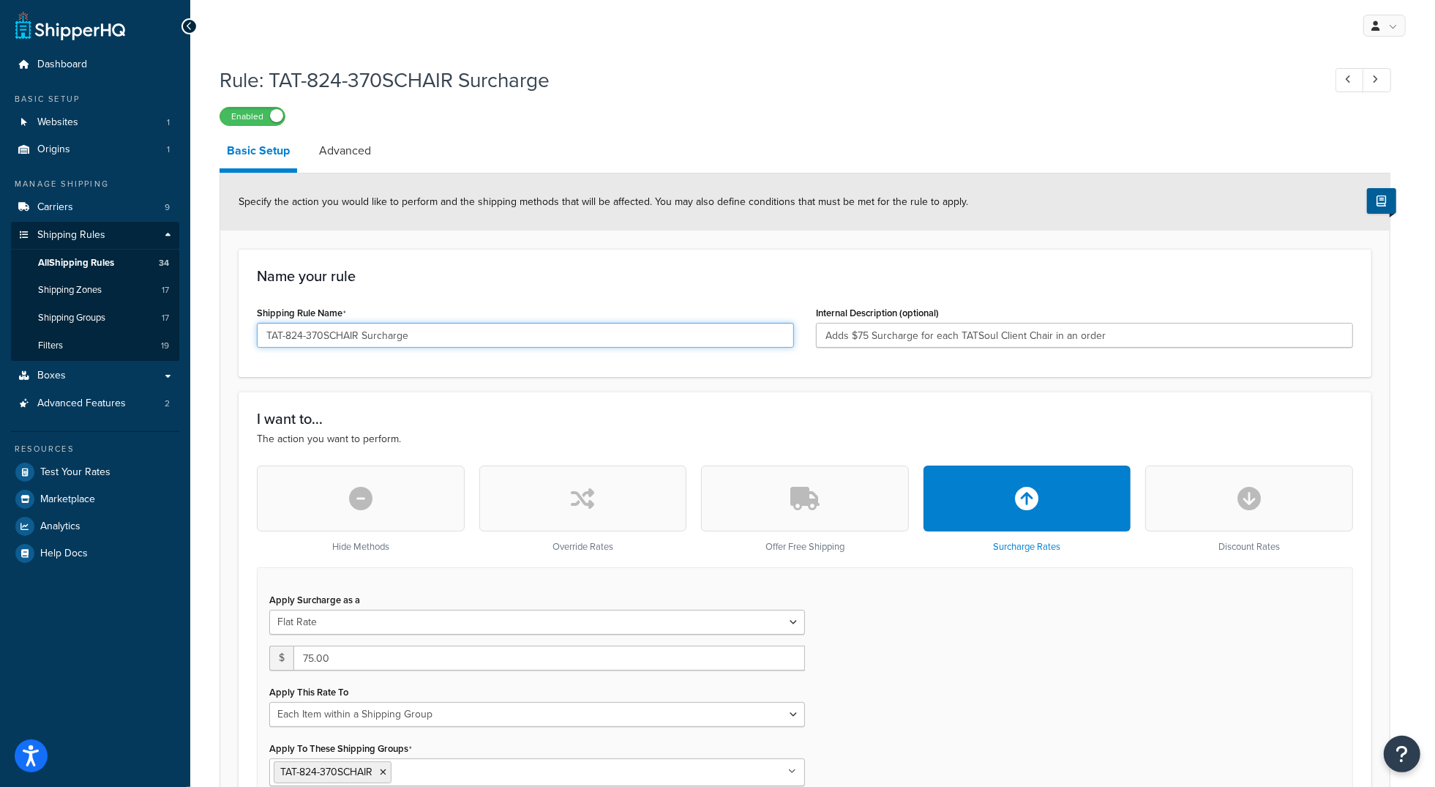
click at [351, 330] on input "TAT-824-370SCHAIR Surcharge" at bounding box center [525, 335] width 537 height 25
click at [351, 329] on input "TAT-824-370SCHAIR Surcharge" at bounding box center [525, 335] width 537 height 25
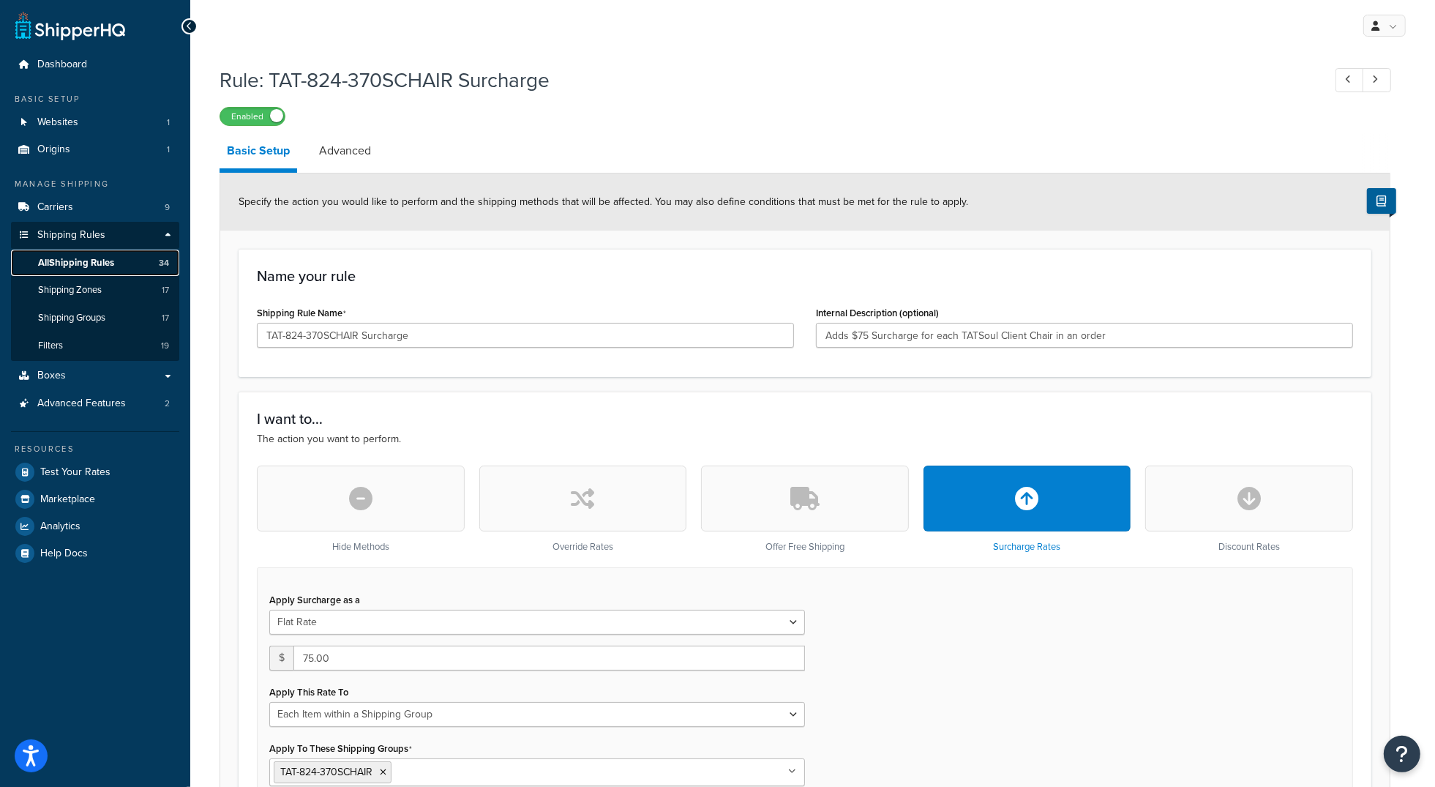
click at [108, 269] on span "All Shipping Rules" at bounding box center [76, 263] width 76 height 12
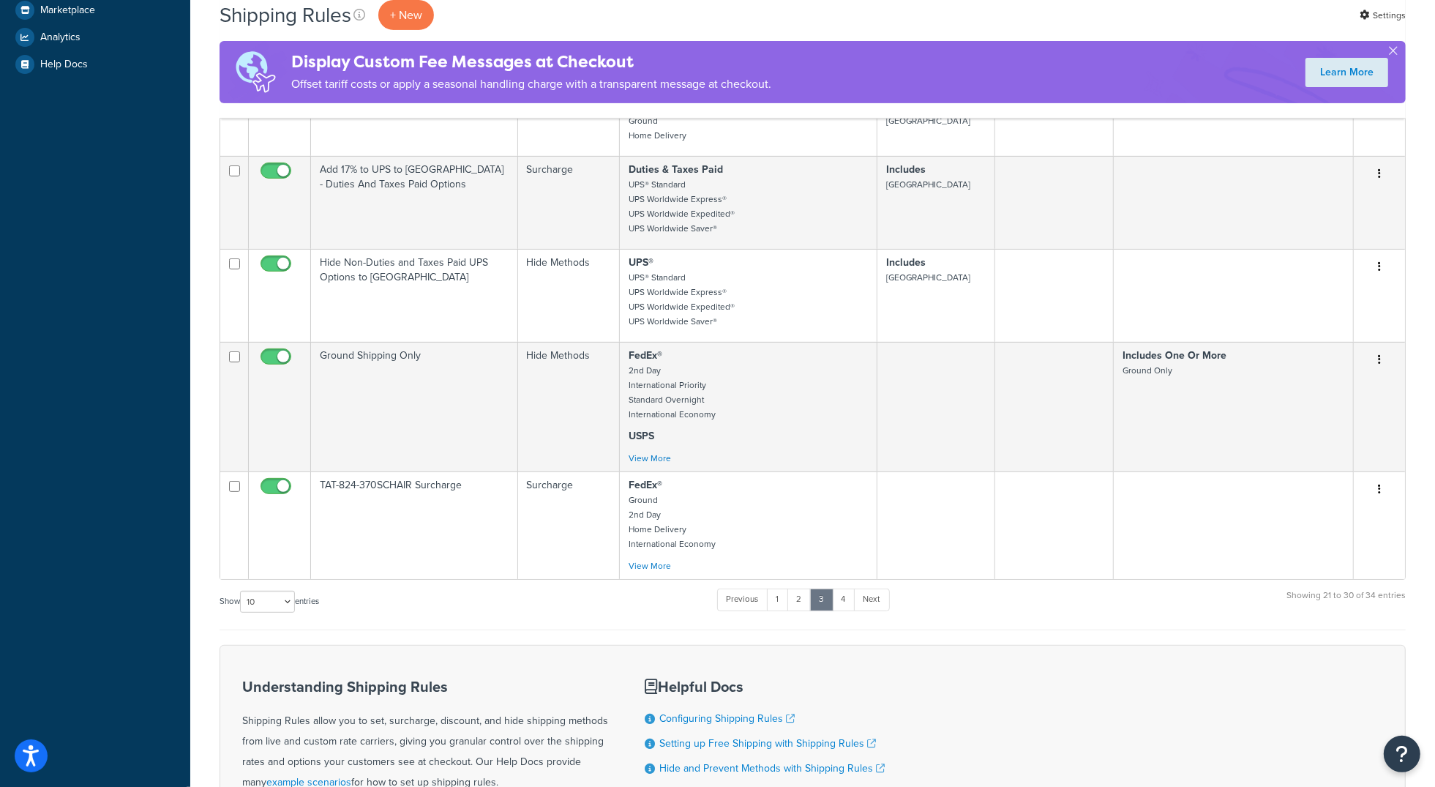
scroll to position [468, 0]
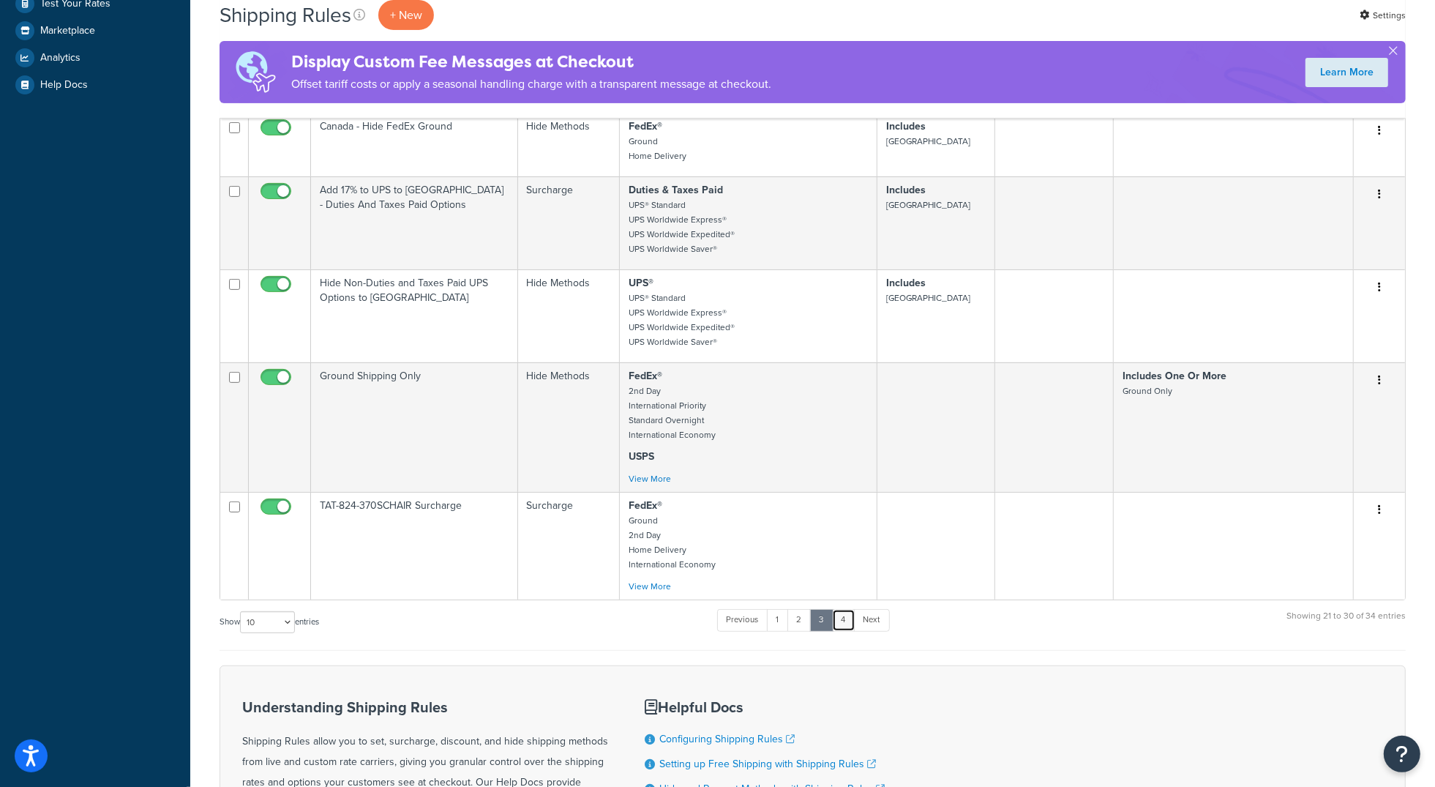
click at [848, 631] on link "4" at bounding box center [843, 620] width 23 height 22
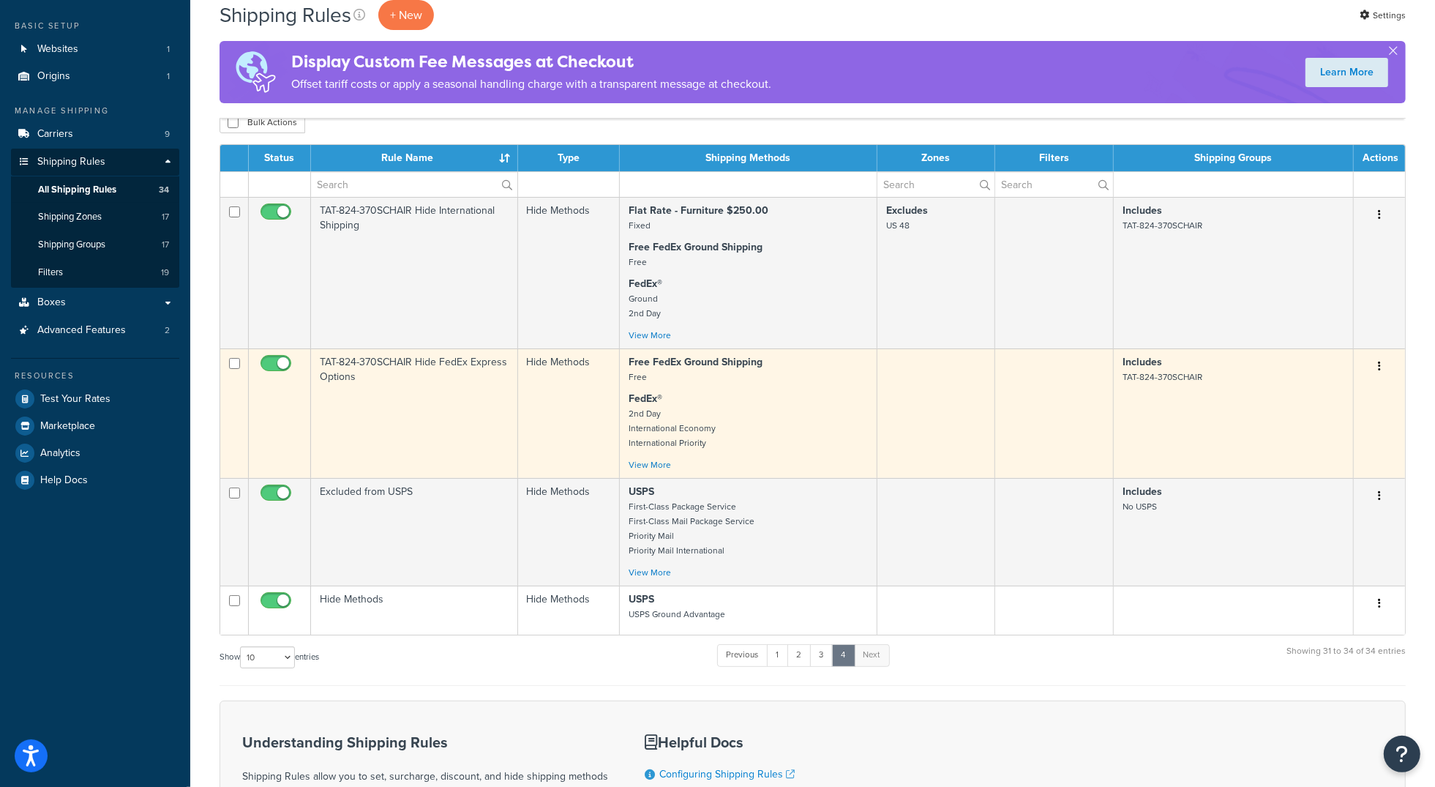
scroll to position [70, 0]
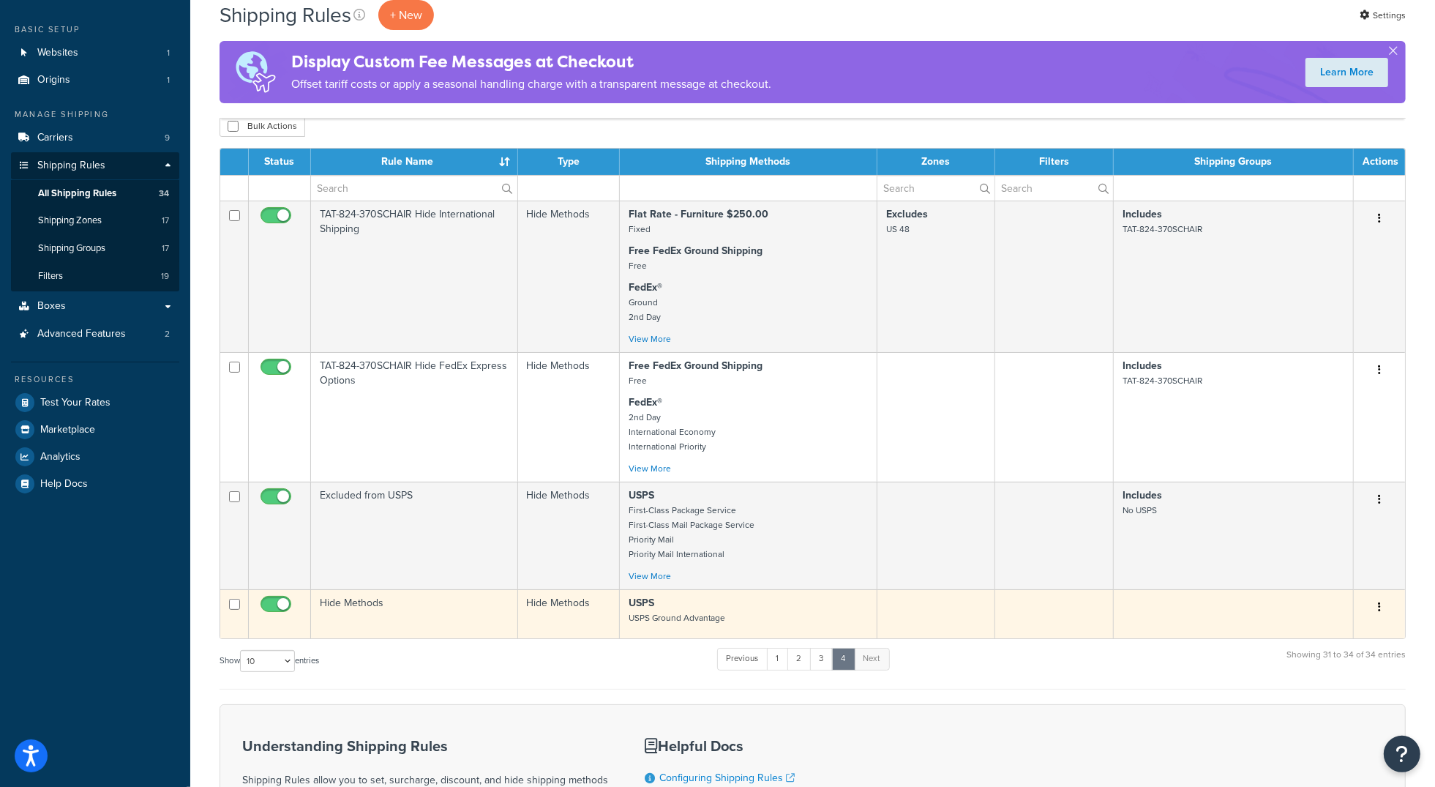
click at [381, 619] on td "Hide Methods" at bounding box center [414, 613] width 207 height 49
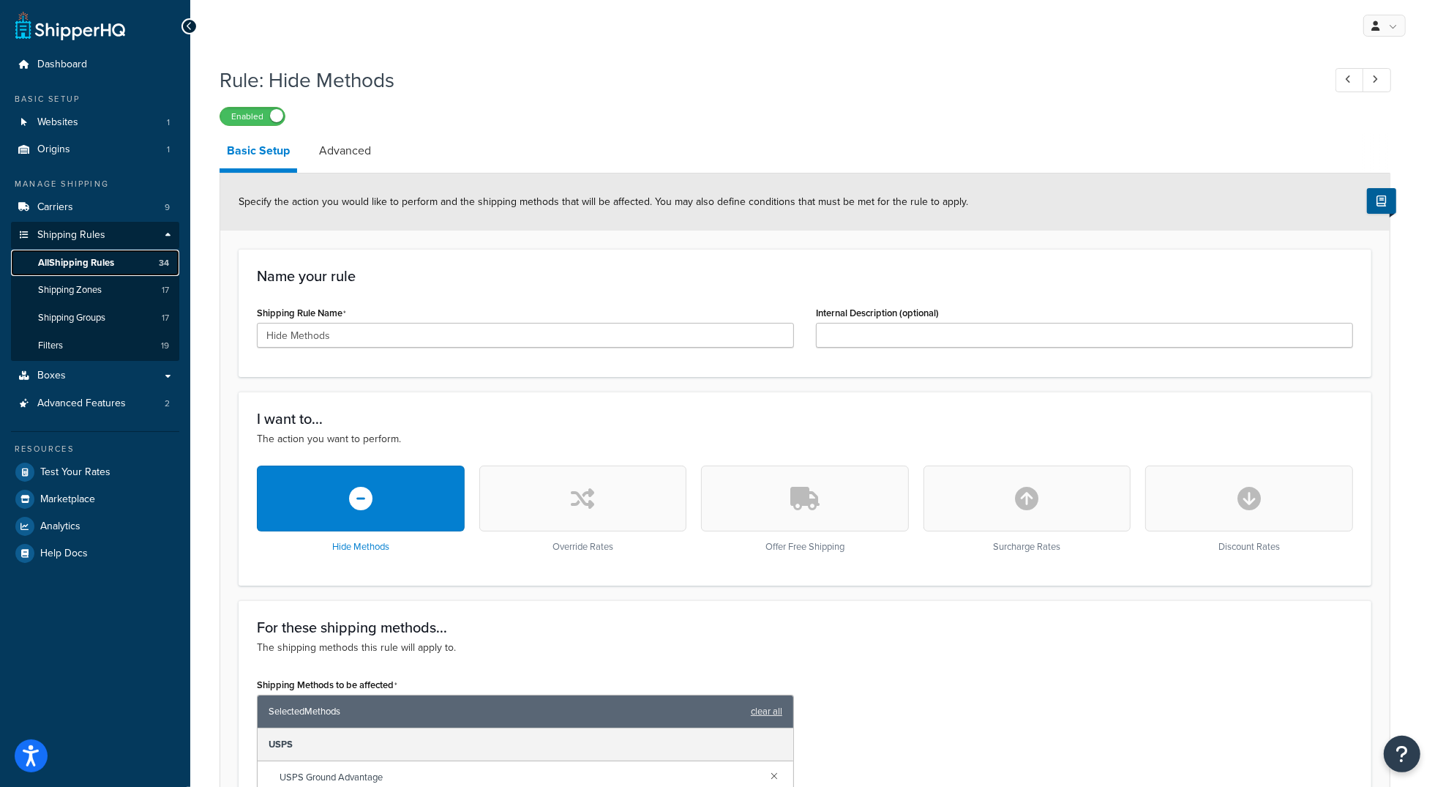
click at [101, 269] on span "All Shipping Rules" at bounding box center [76, 263] width 76 height 12
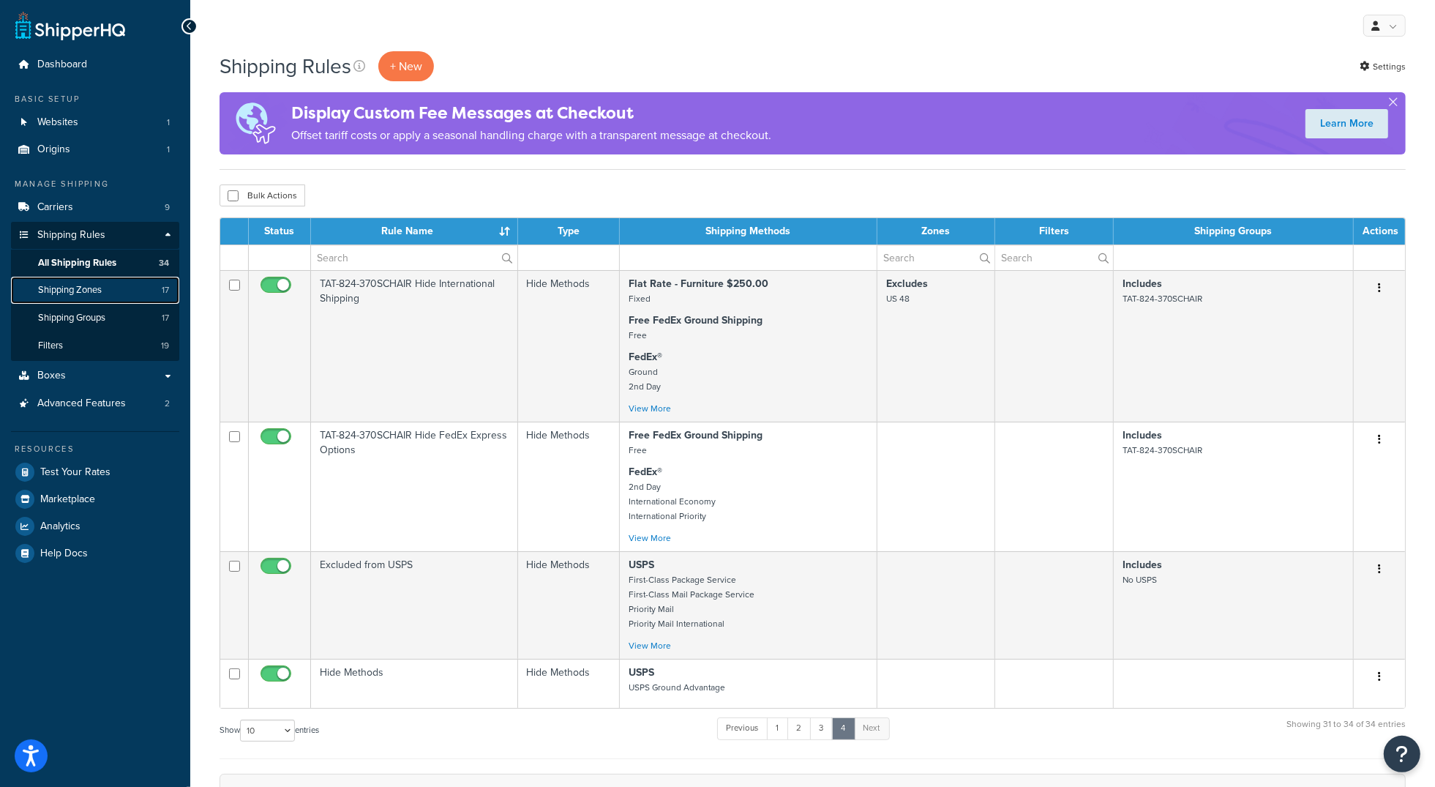
click at [86, 291] on span "Shipping Zones" at bounding box center [70, 290] width 64 height 12
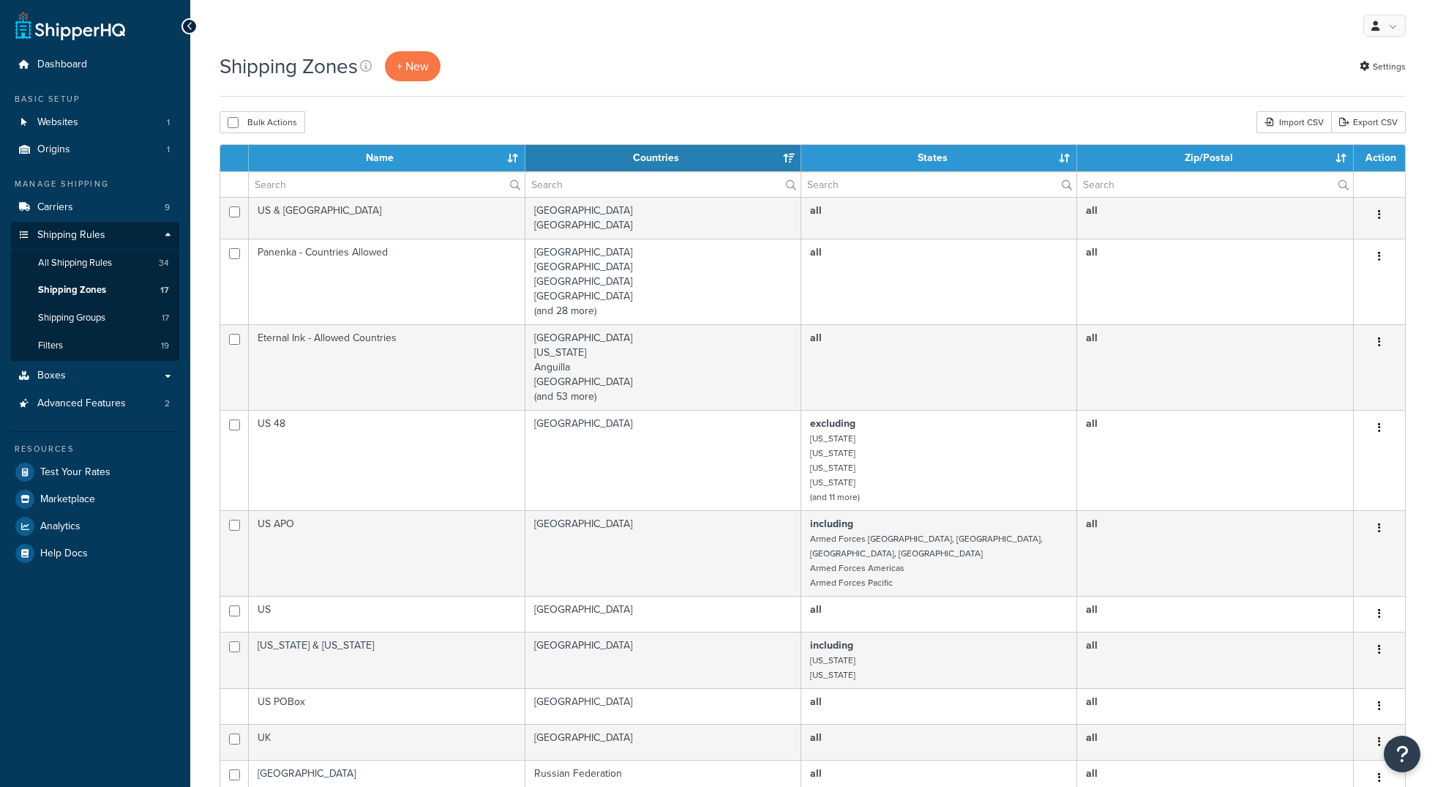
select select "15"
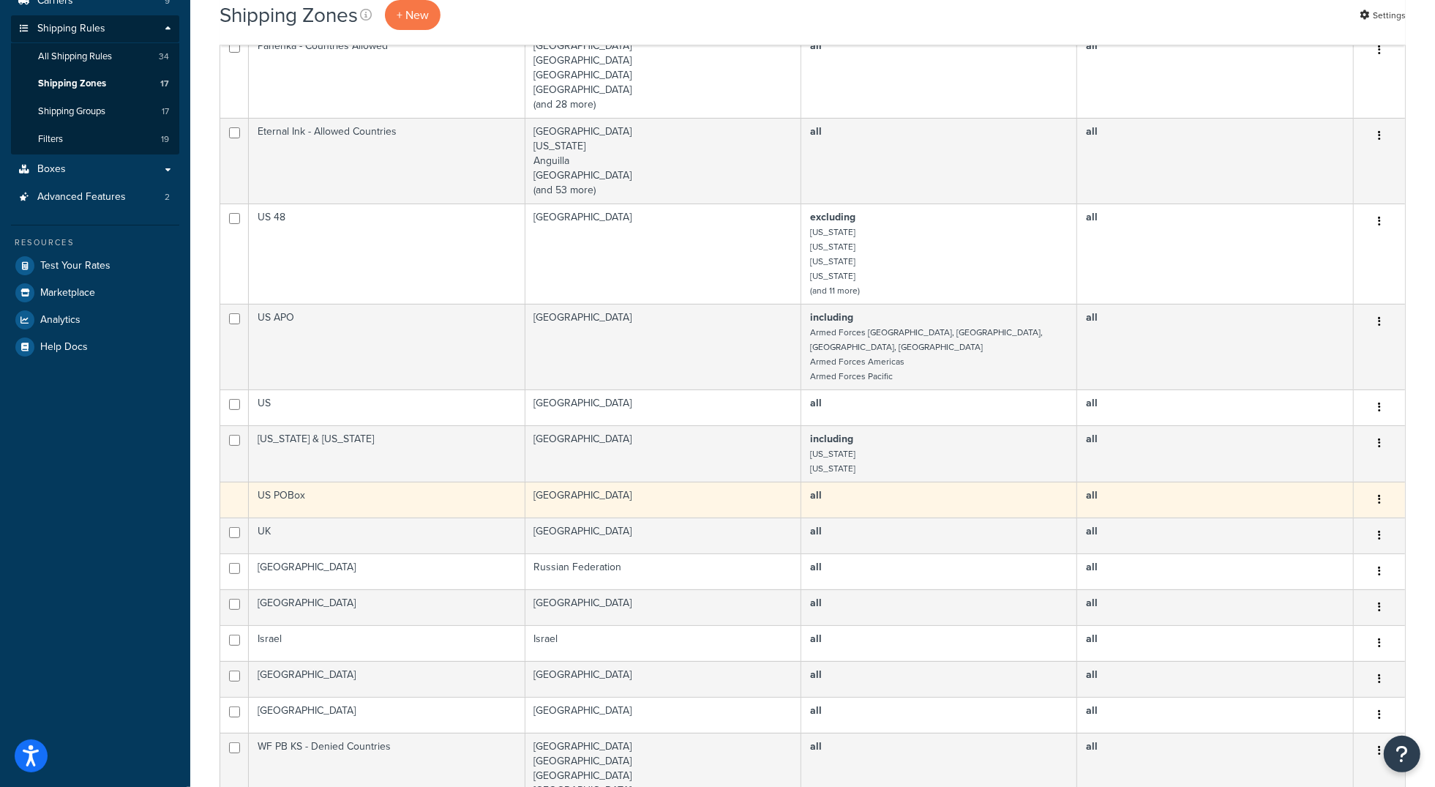
scroll to position [210, 0]
click at [418, 495] on td "US POBox" at bounding box center [387, 496] width 276 height 36
click at [268, 482] on td "US POBox" at bounding box center [387, 496] width 276 height 36
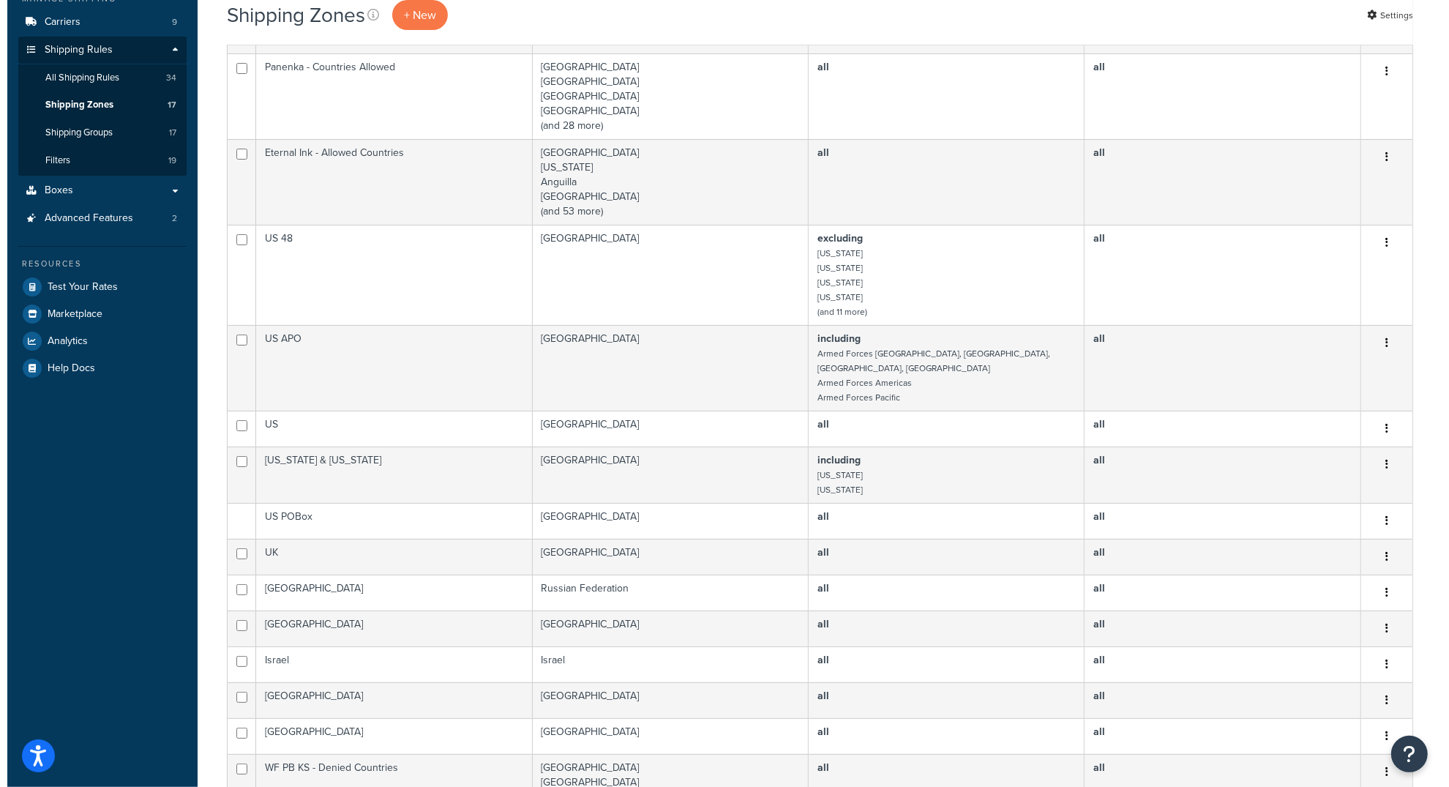
scroll to position [0, 0]
